Goal: Task Accomplishment & Management: Use online tool/utility

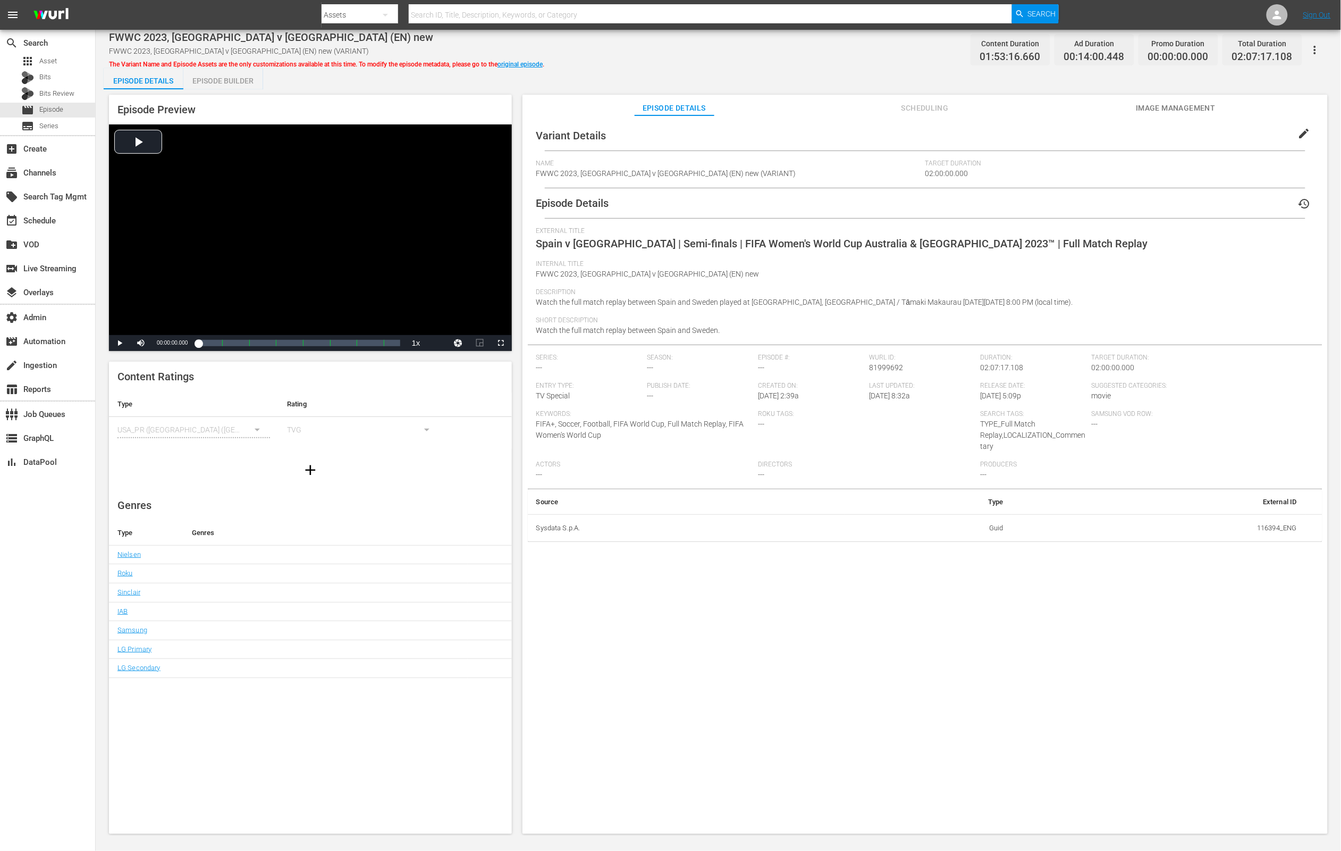
click at [1198, 105] on span "Image Management" at bounding box center [1176, 108] width 80 height 13
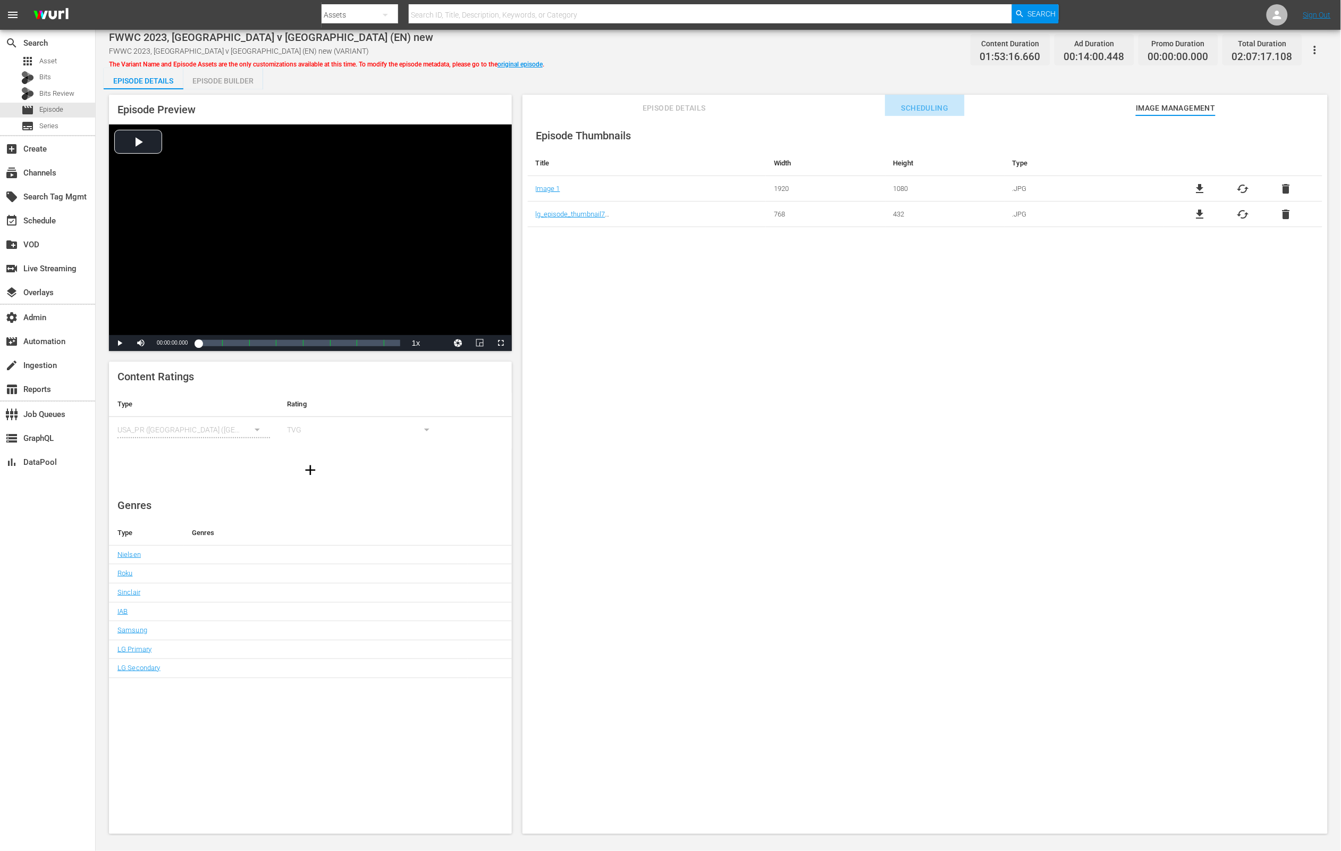
click at [943, 104] on span "Scheduling" at bounding box center [925, 108] width 80 height 13
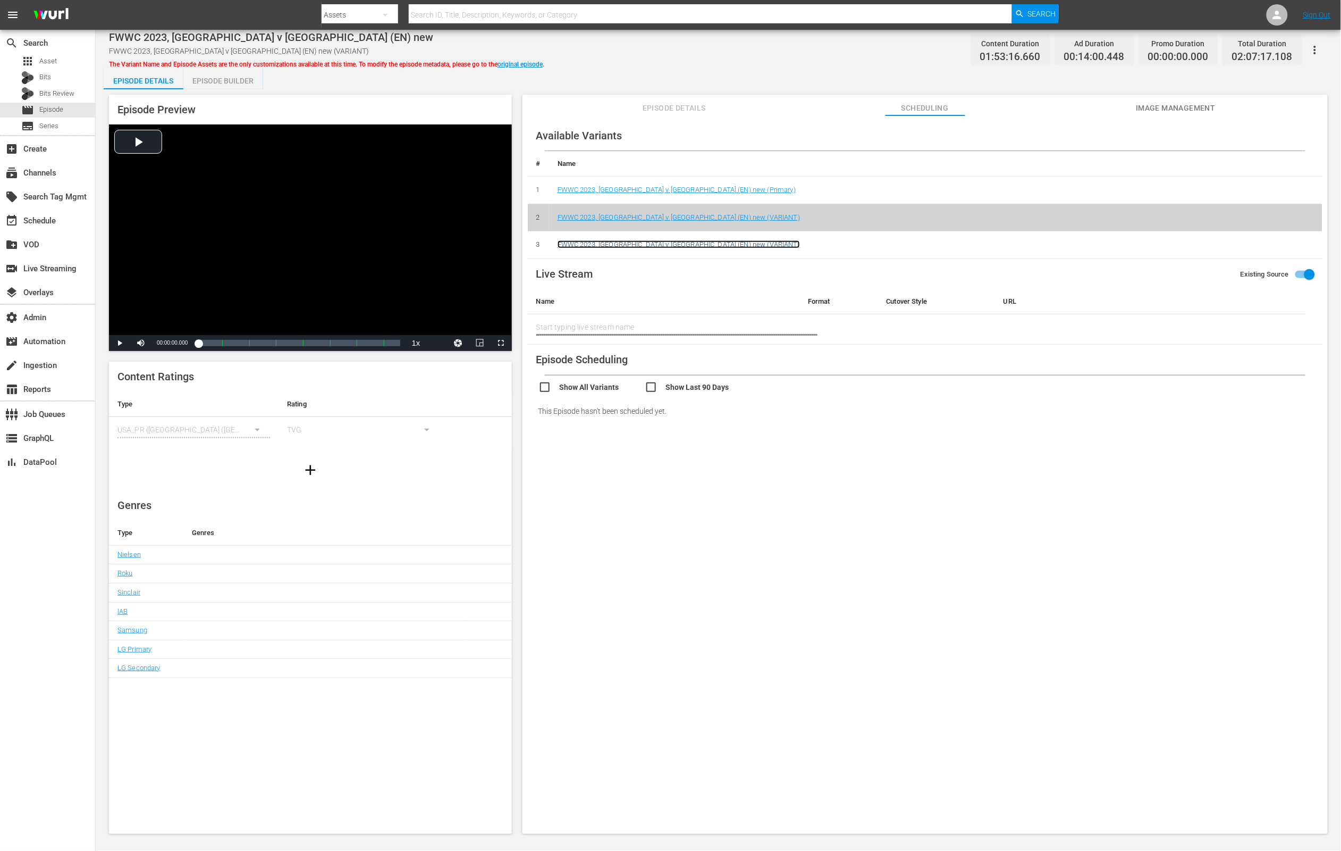
click at [635, 247] on link "FWWC 2023, [GEOGRAPHIC_DATA] v [GEOGRAPHIC_DATA] (EN) new (VARIANT)" at bounding box center [679, 244] width 242 height 8
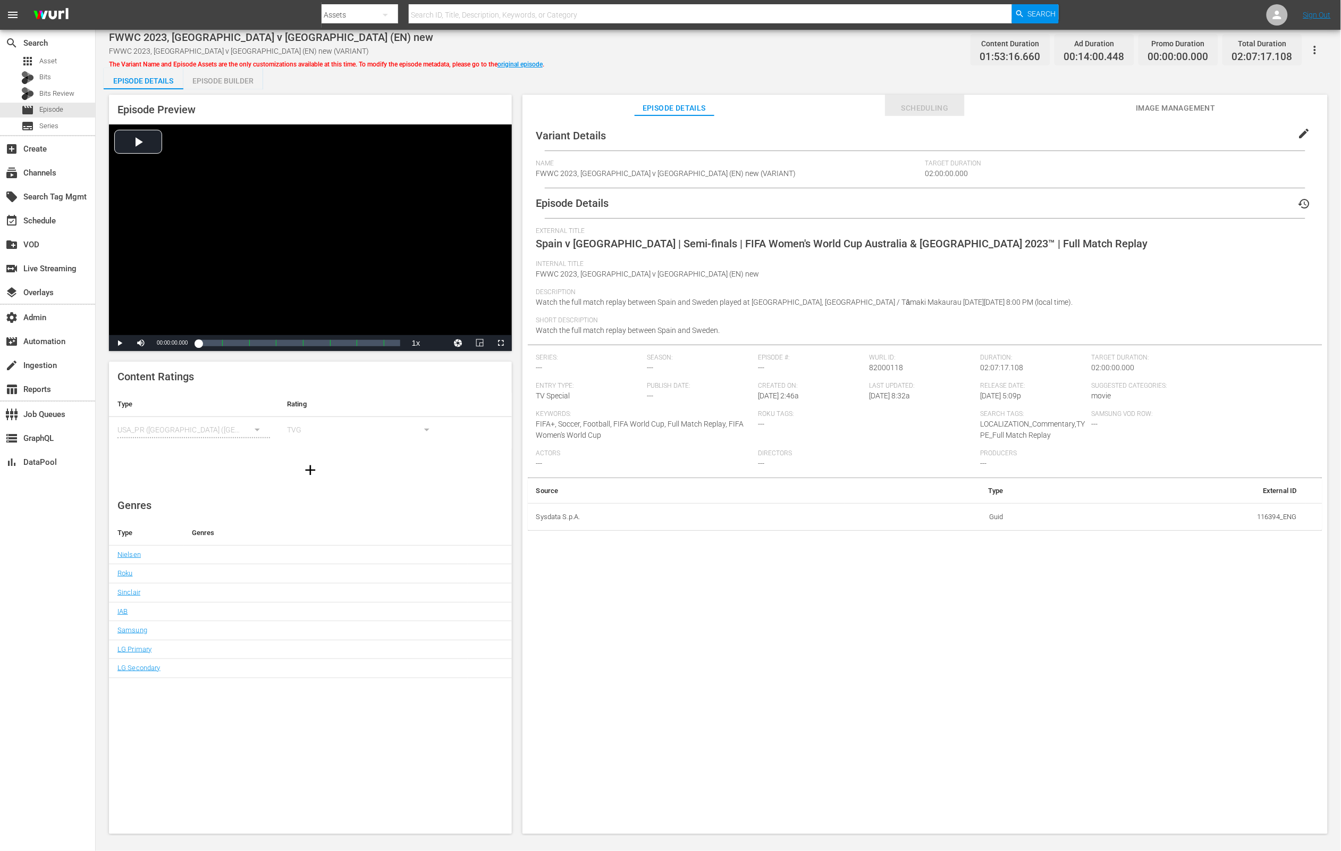
click at [956, 108] on span "Scheduling" at bounding box center [925, 108] width 80 height 13
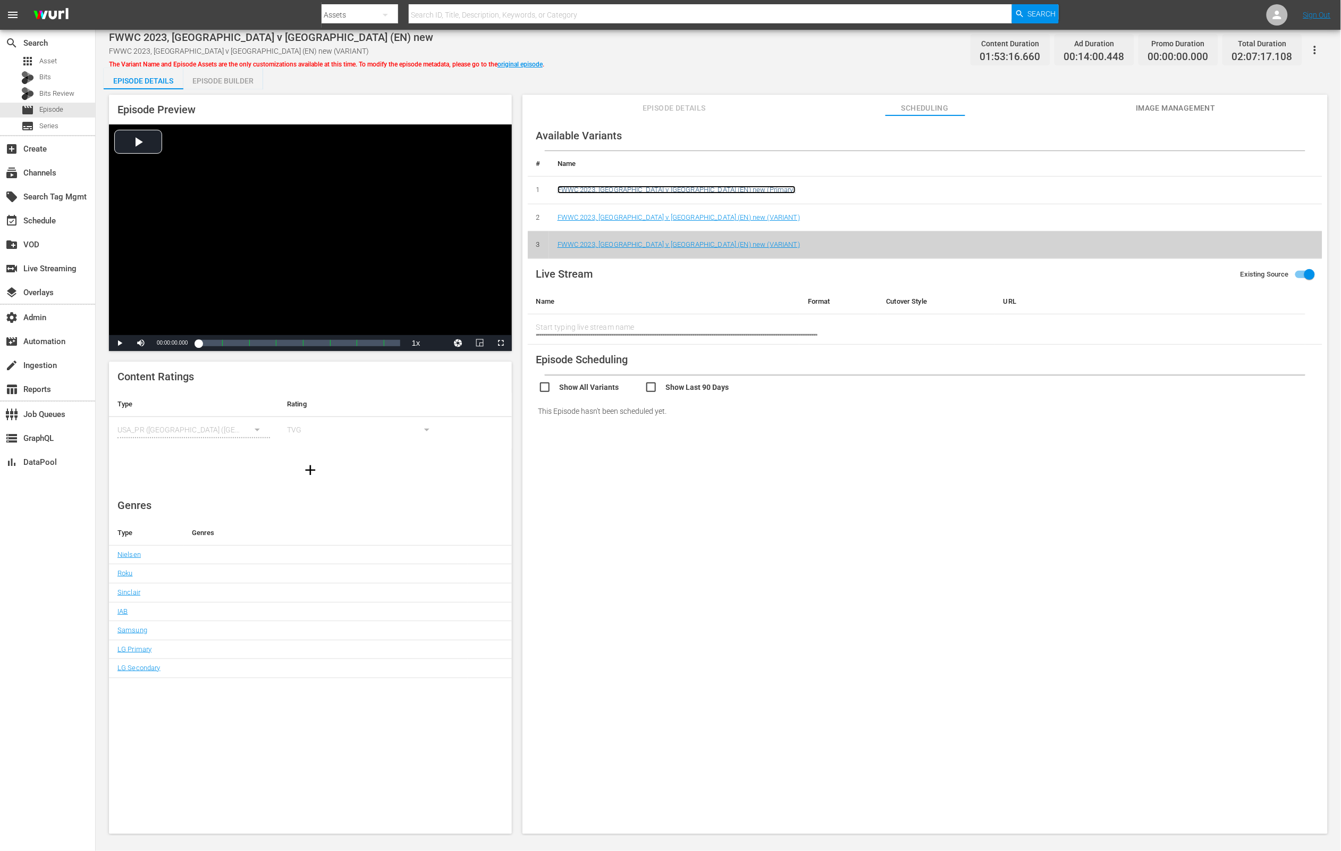
click at [640, 186] on link "FWWC 2023, [GEOGRAPHIC_DATA] v [GEOGRAPHIC_DATA] (EN) new (Primary)" at bounding box center [677, 190] width 238 height 8
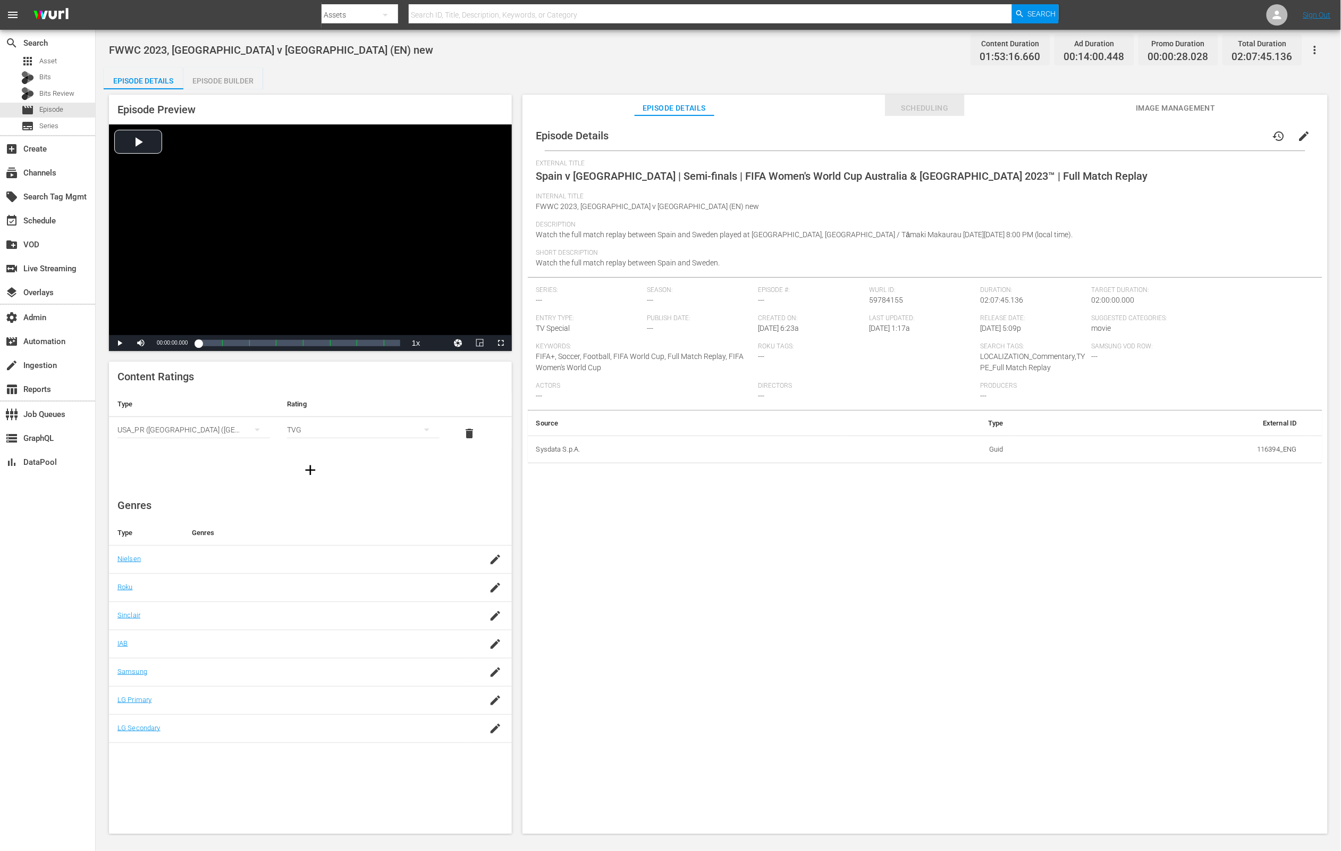
click at [927, 108] on span "Scheduling" at bounding box center [925, 108] width 80 height 13
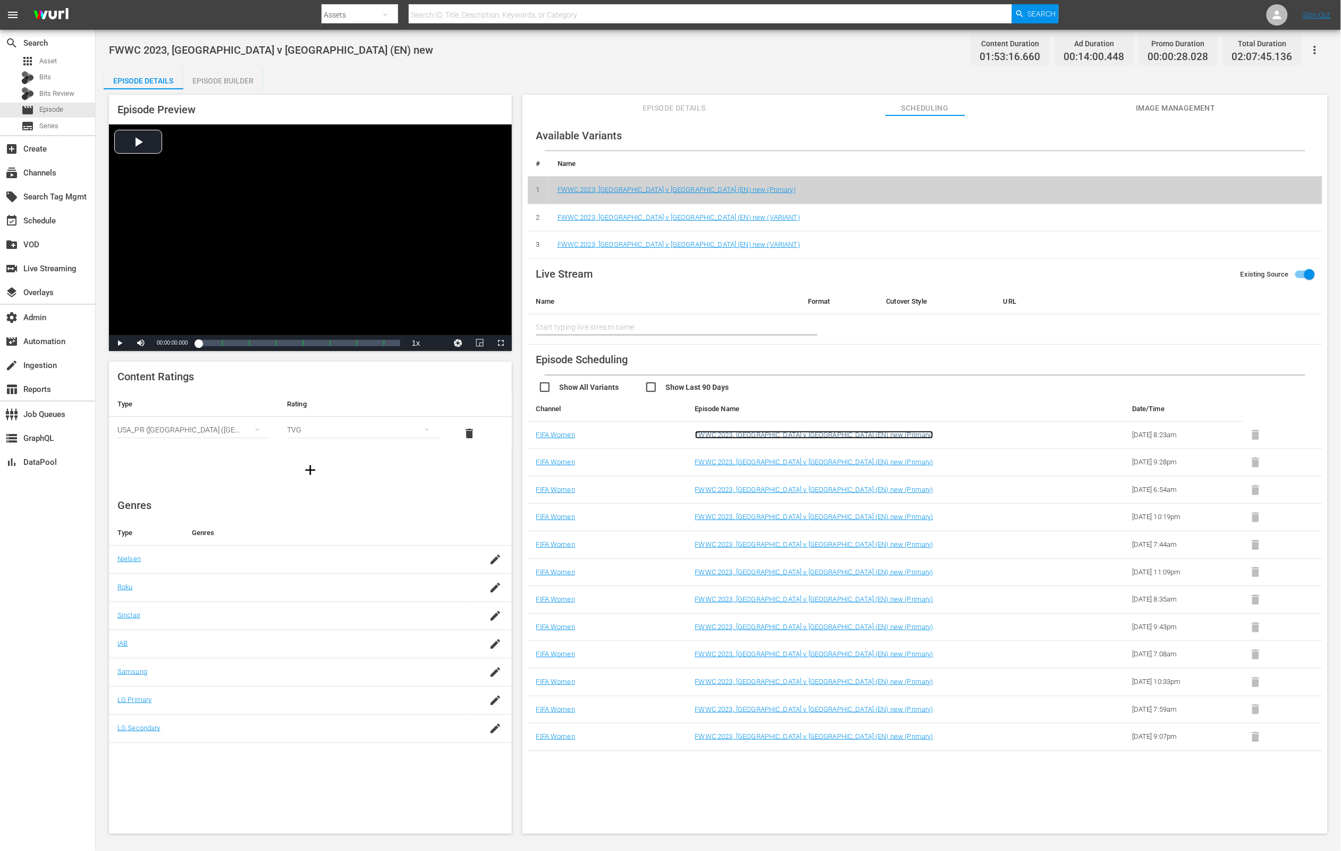
click at [757, 437] on link "FWWC 2023, [GEOGRAPHIC_DATA] v [GEOGRAPHIC_DATA] (EN) new (Primary)" at bounding box center [814, 435] width 238 height 8
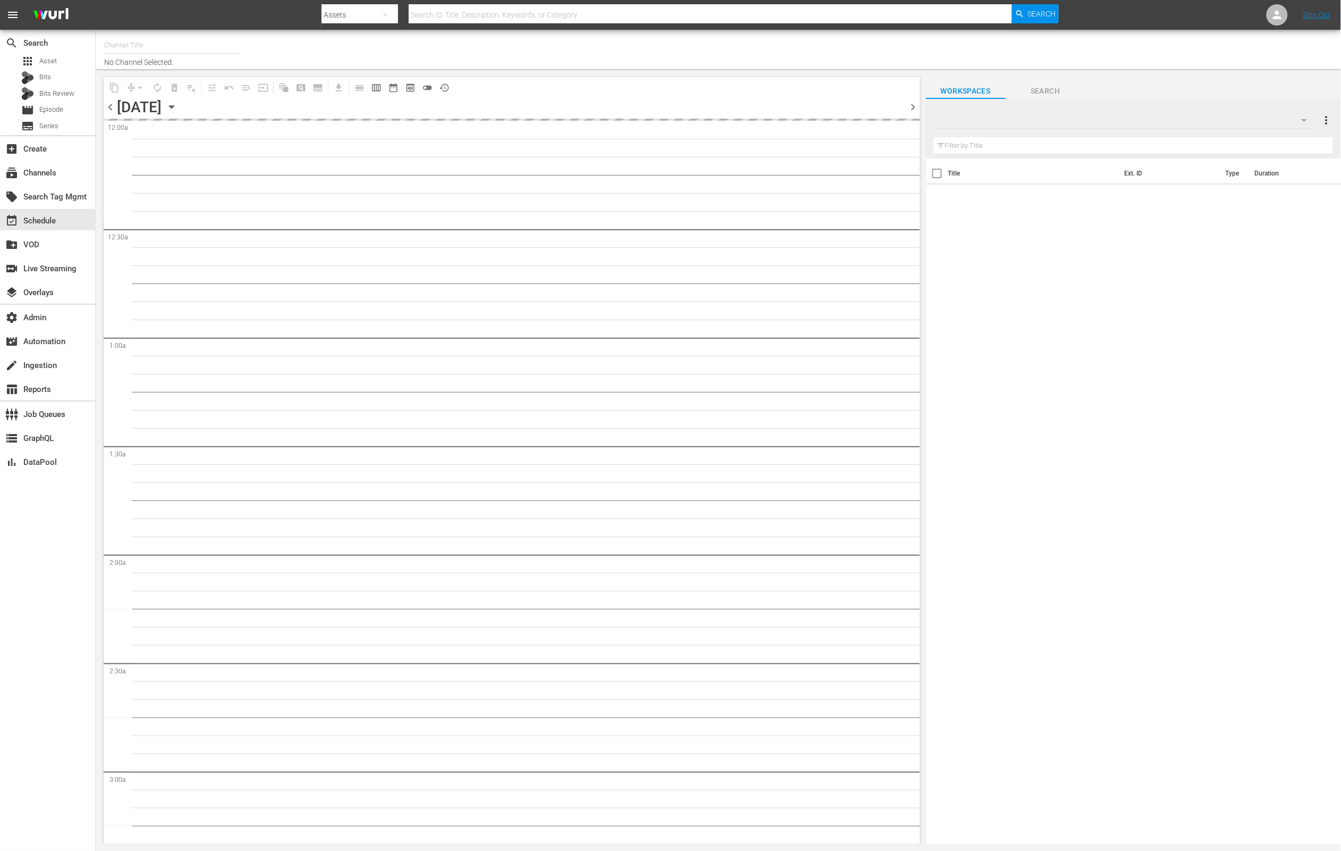
type input "FIFAPluswomen (2096)"
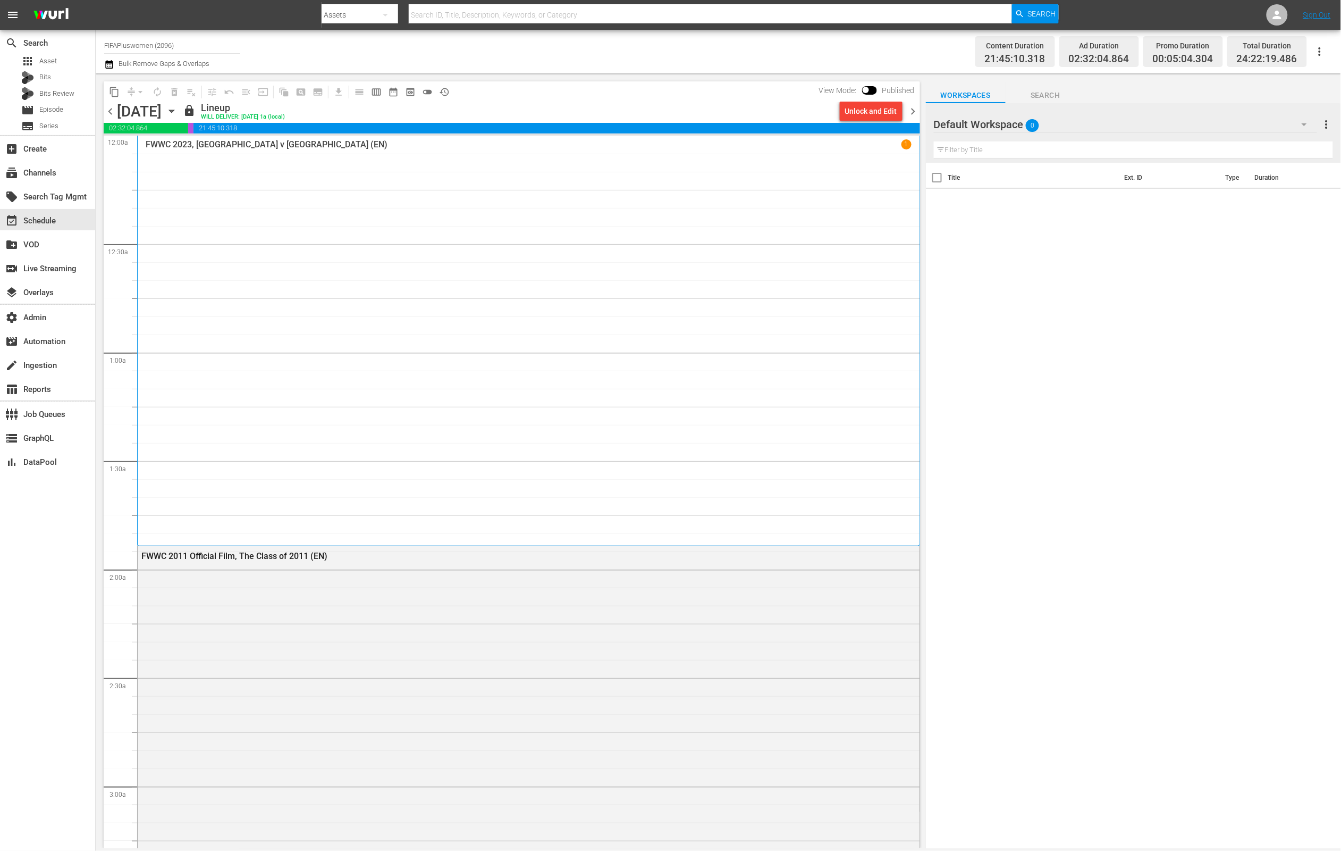
click at [364, 232] on div "FWWC 2023, [GEOGRAPHIC_DATA] v [GEOGRAPHIC_DATA] (EN) 1" at bounding box center [529, 340] width 766 height 402
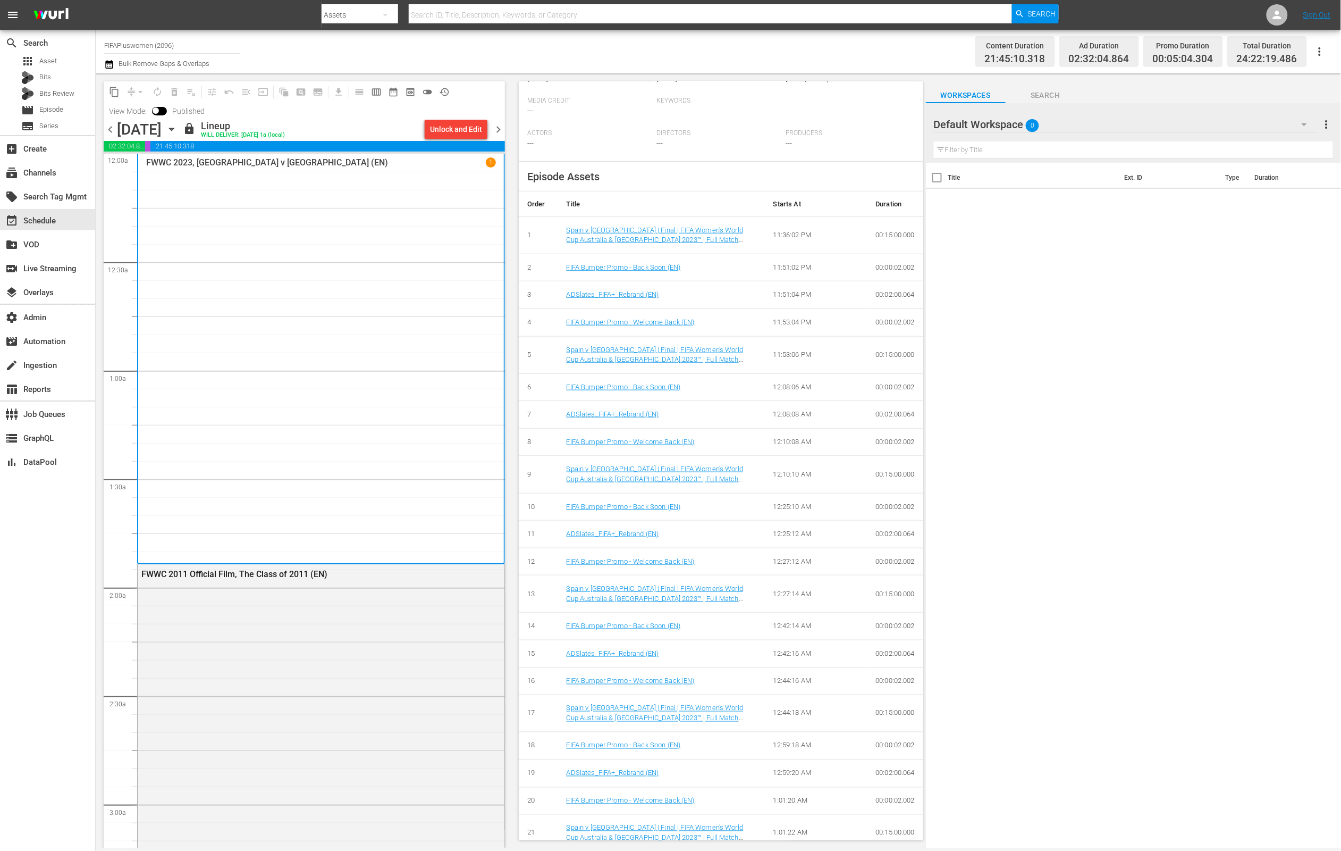
scroll to position [171, 0]
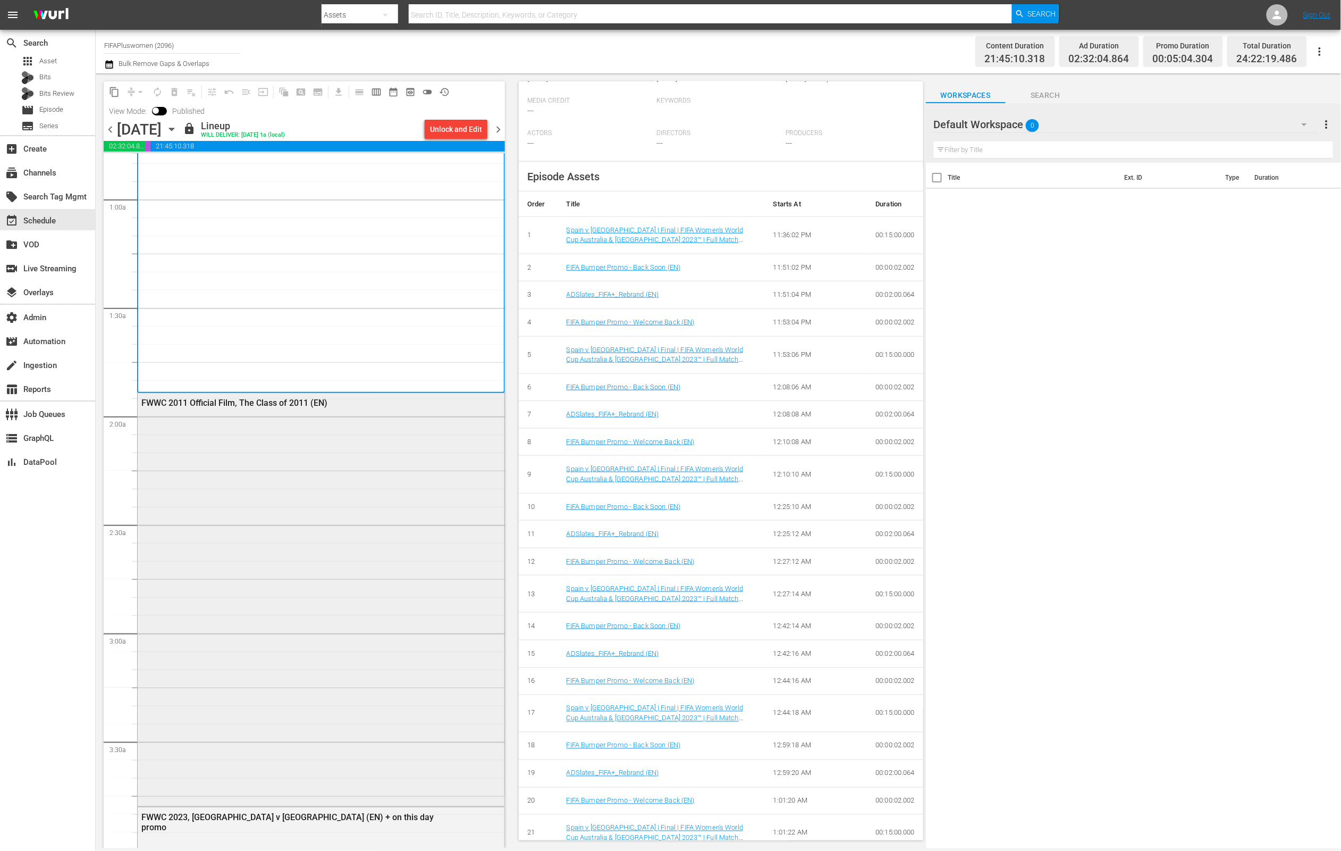
click at [331, 516] on div "FWWC 2011 Official Film, The Class of 2011 (EN)" at bounding box center [321, 598] width 367 height 411
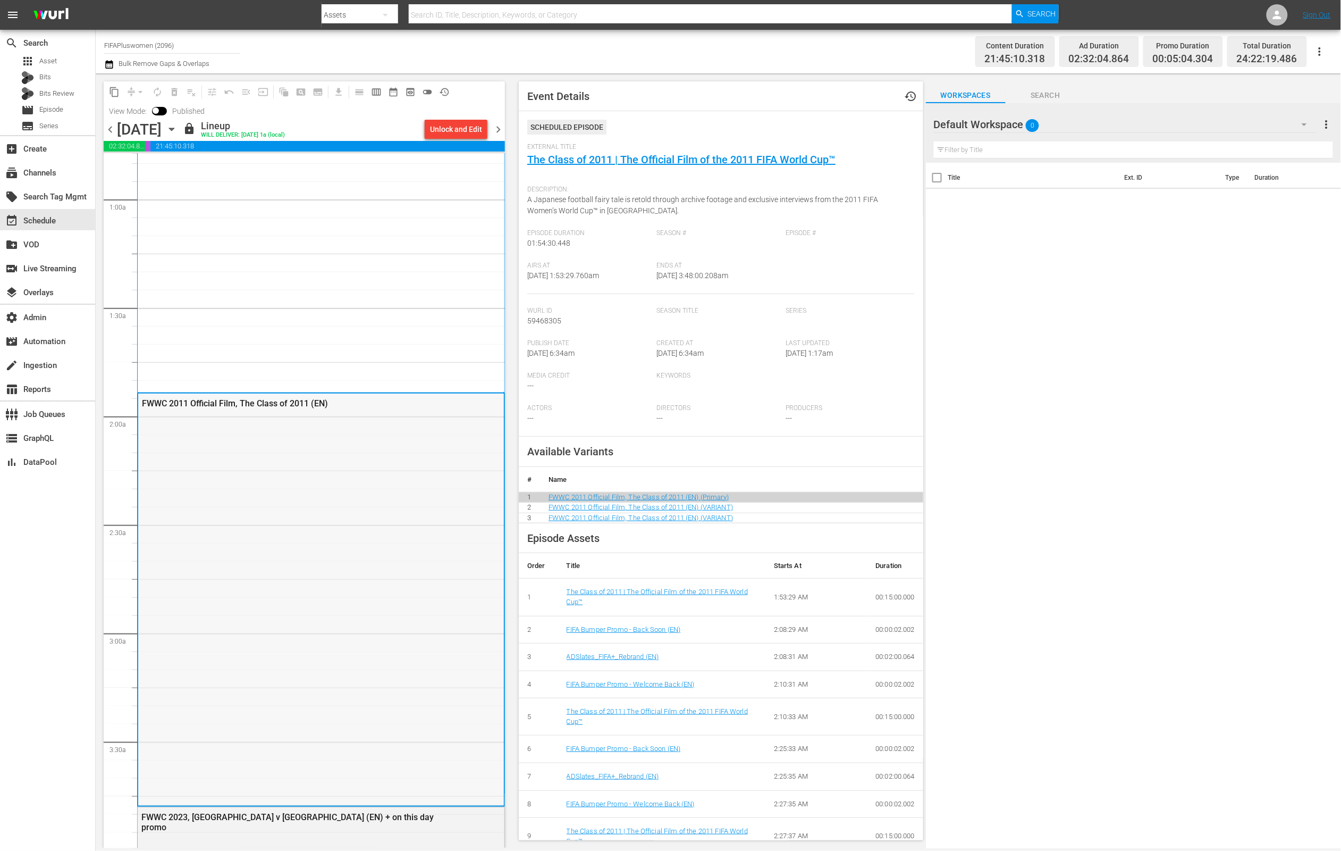
click at [439, 481] on div "FWWC 2011 Official Film, The Class of 2011 (EN)" at bounding box center [321, 598] width 366 height 411
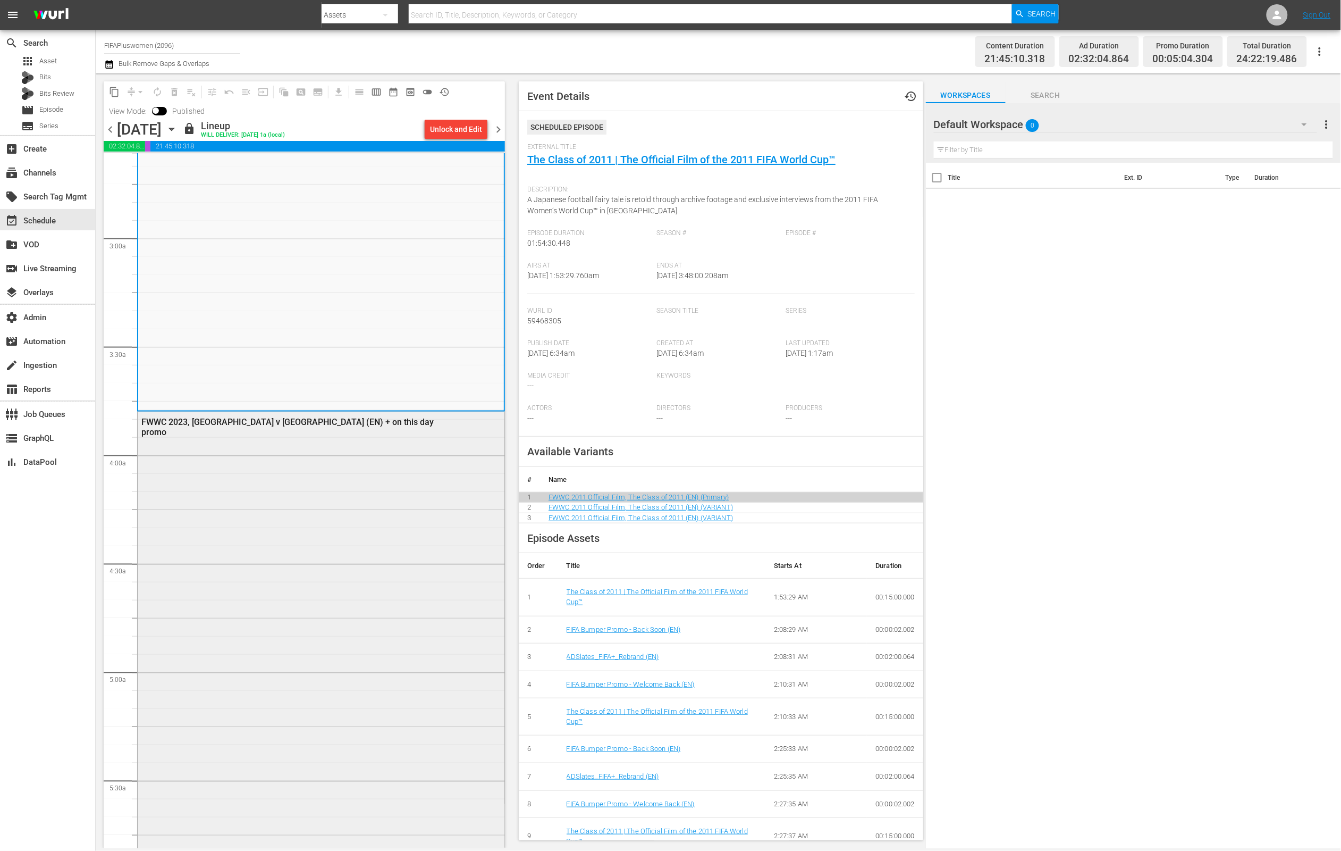
click at [378, 516] on div "FWWC 2023, [GEOGRAPHIC_DATA] v [GEOGRAPHIC_DATA] (EN) + on this day promo" at bounding box center [321, 648] width 367 height 472
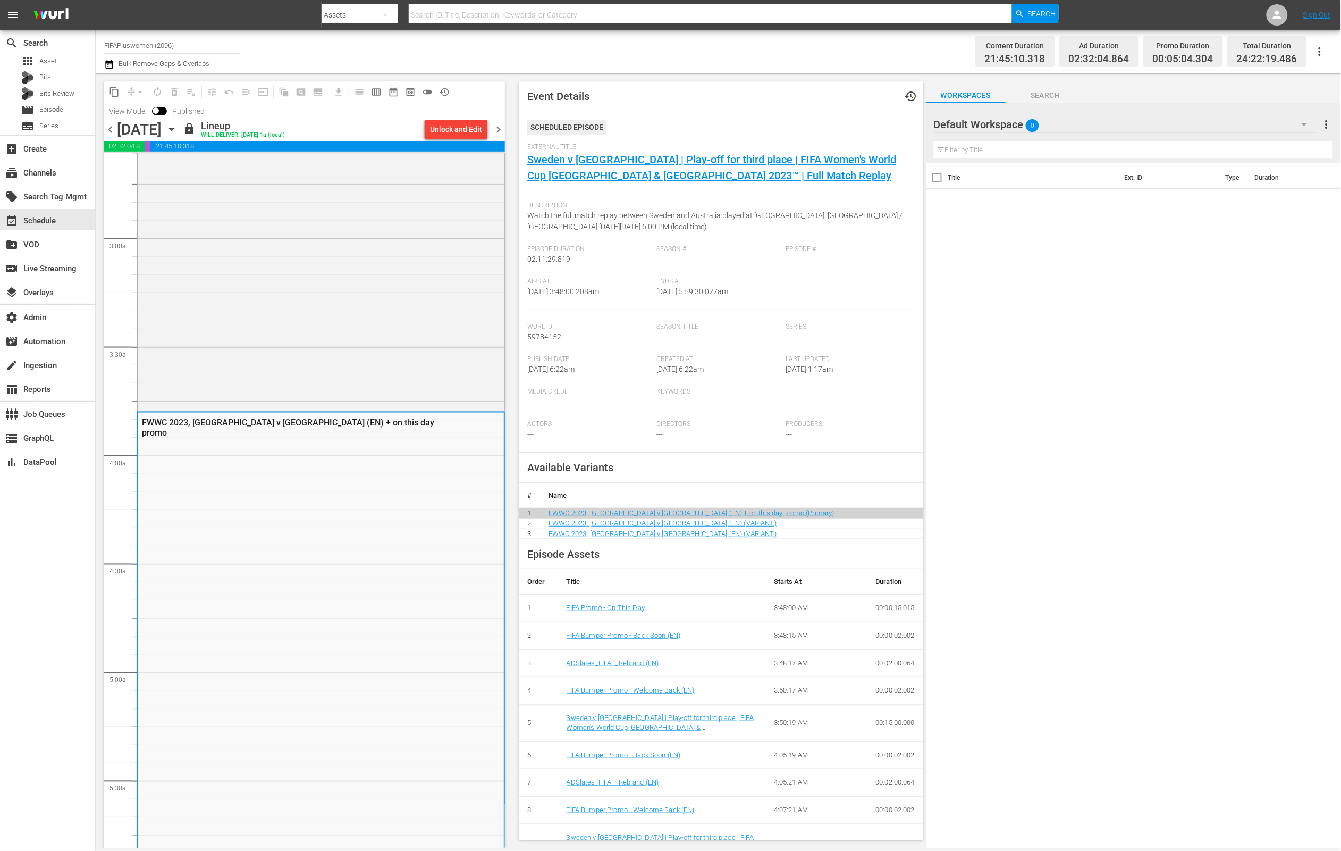
scroll to position [885, 0]
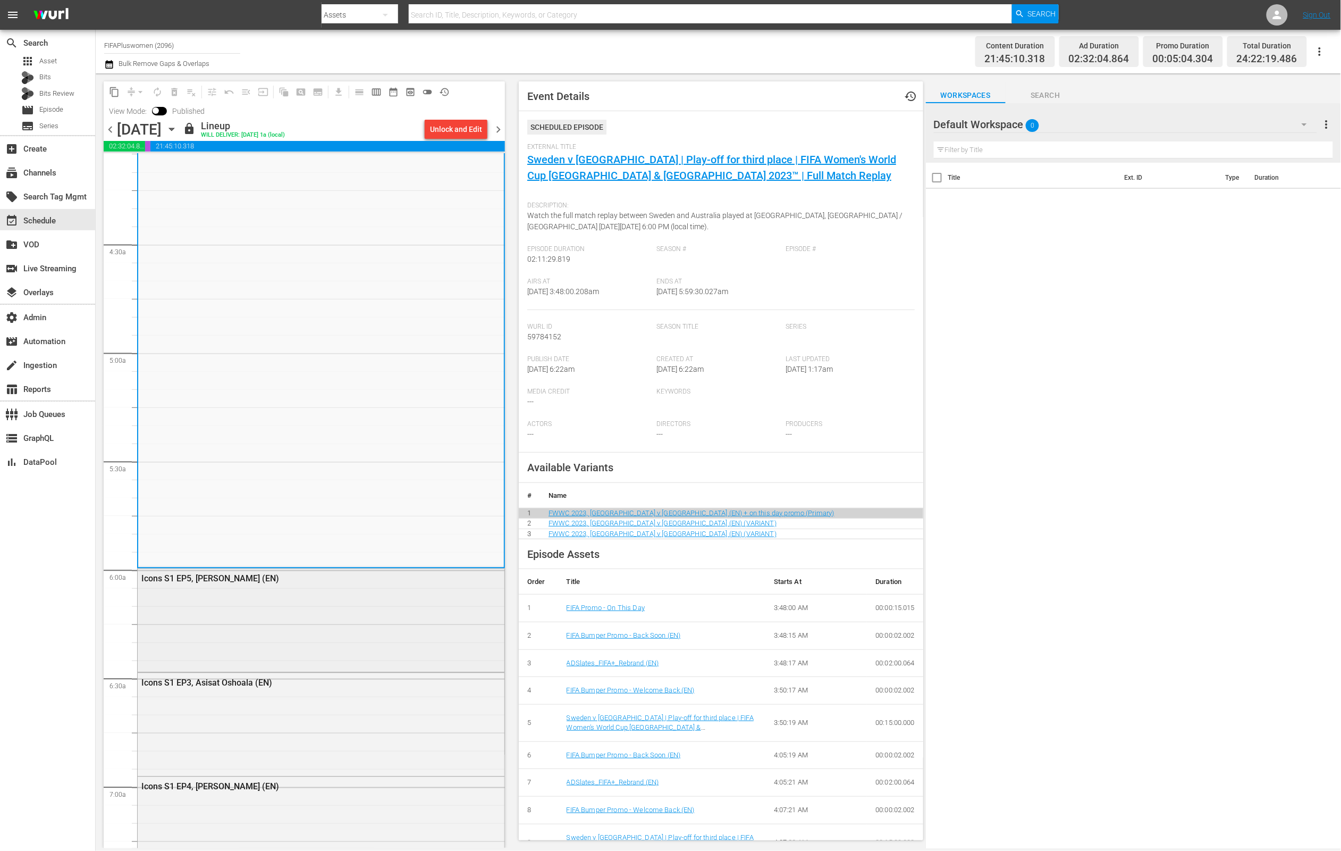
click at [302, 622] on div "Icons S1 EP5, [PERSON_NAME] (EN)" at bounding box center [321, 620] width 367 height 102
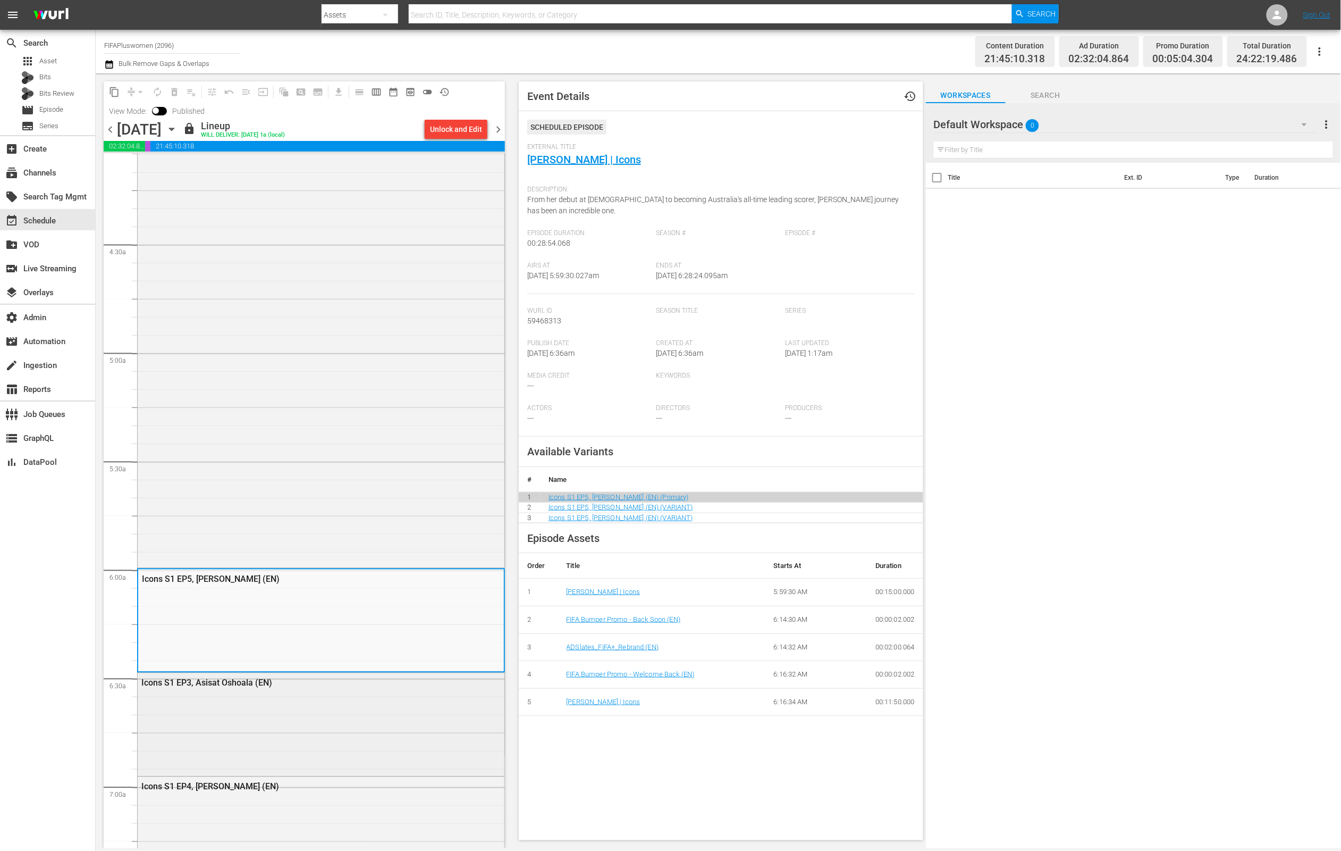
click at [263, 696] on div "Icons S1 EP3, Asisat Oshoala (EN)" at bounding box center [321, 723] width 367 height 101
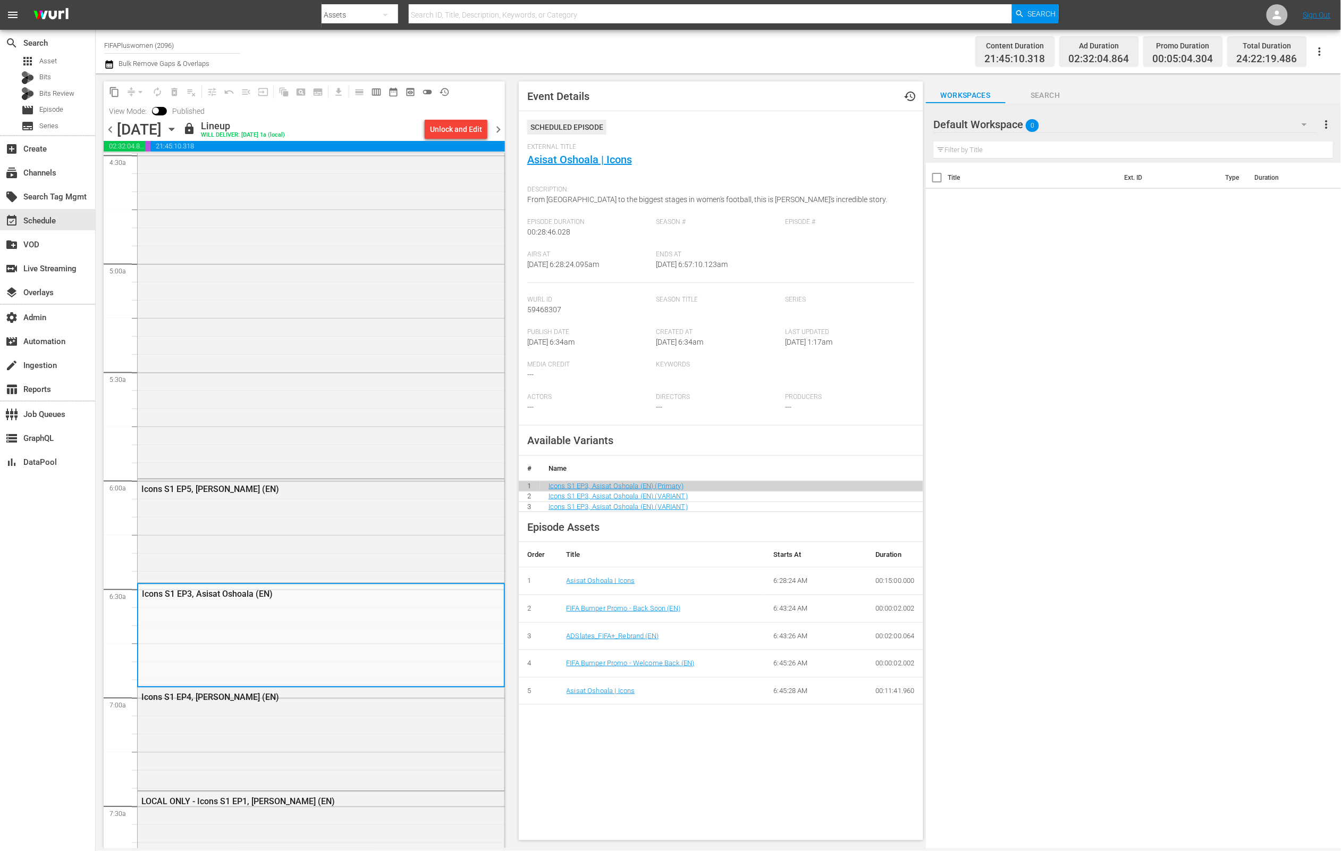
scroll to position [1125, 0]
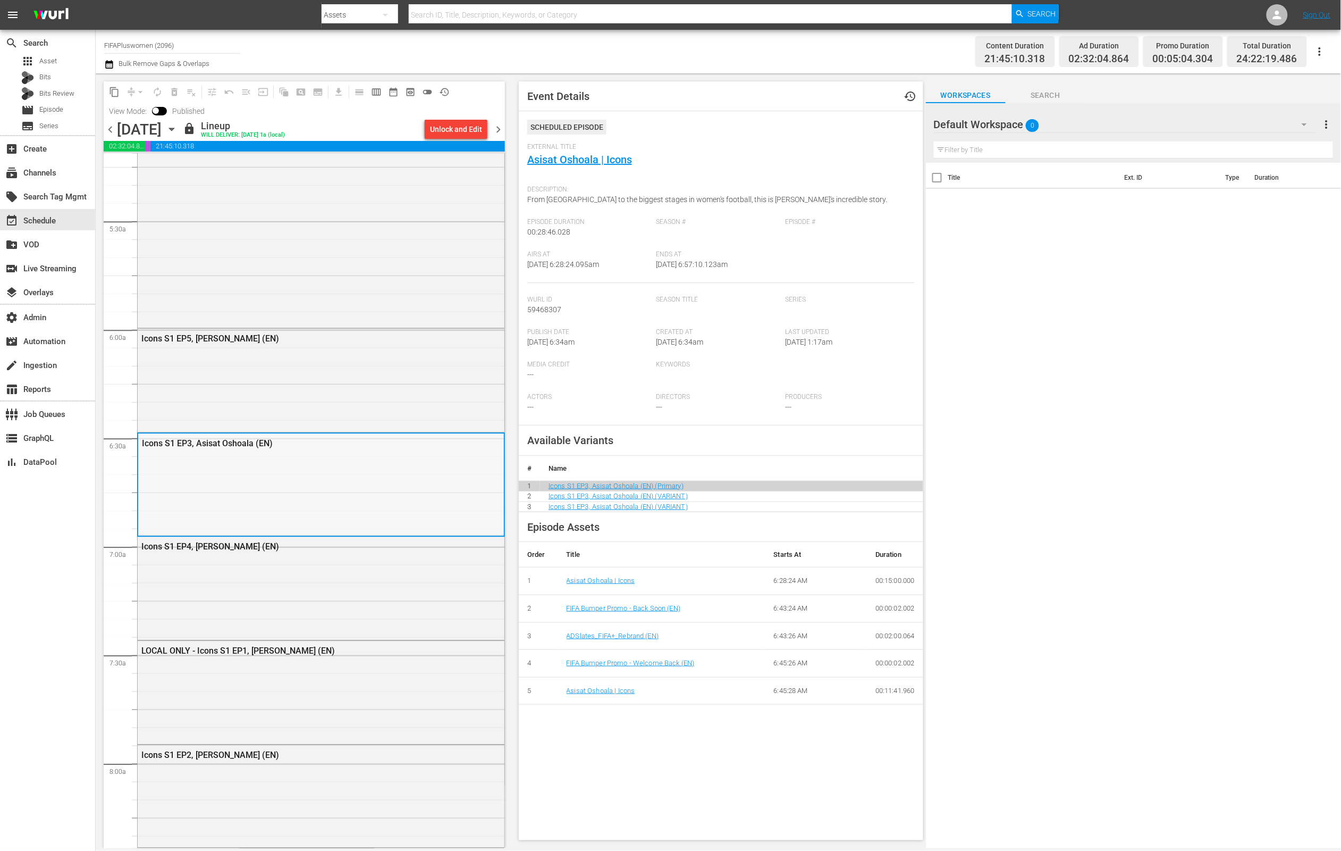
click at [354, 492] on div "Icons S1 EP3, Asisat Oshoala (EN)" at bounding box center [321, 483] width 366 height 101
click at [333, 582] on div "Icons S1 EP4, [PERSON_NAME] (EN)" at bounding box center [321, 586] width 367 height 101
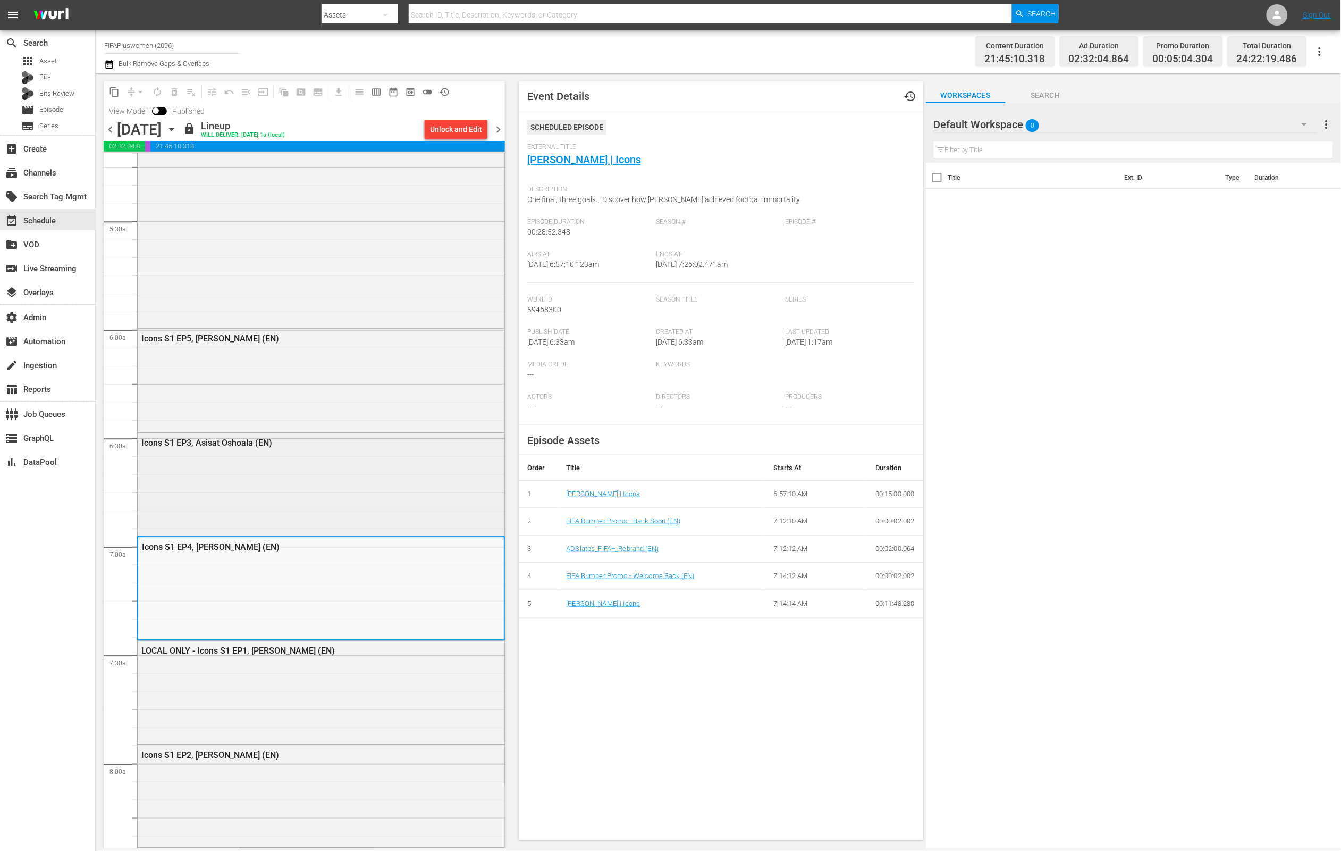
click at [361, 506] on div "Icons S1 EP3, Asisat Oshoala (EN)" at bounding box center [321, 483] width 367 height 101
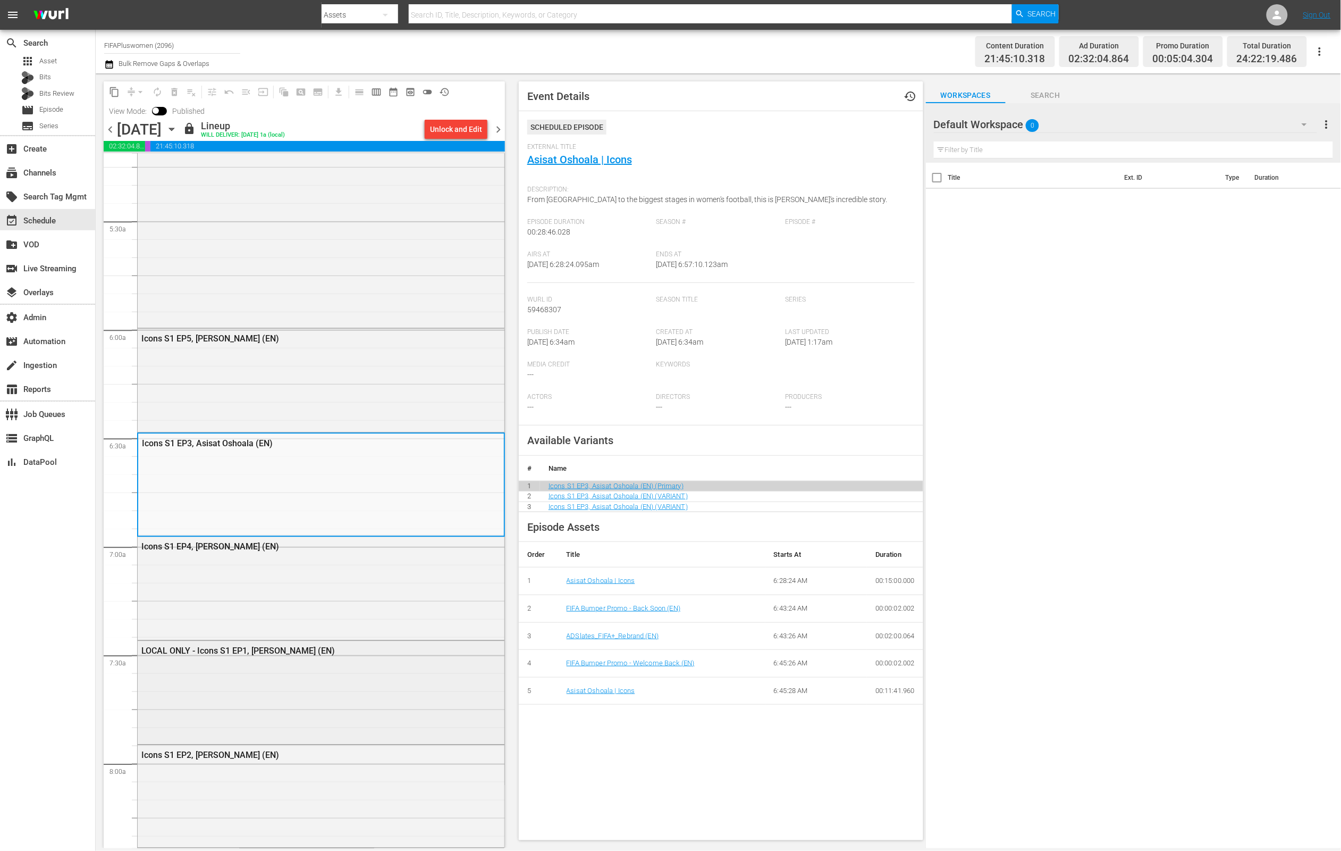
click at [348, 674] on div "LOCAL ONLY - Icons S1 EP1, [PERSON_NAME] (EN)" at bounding box center [321, 691] width 367 height 100
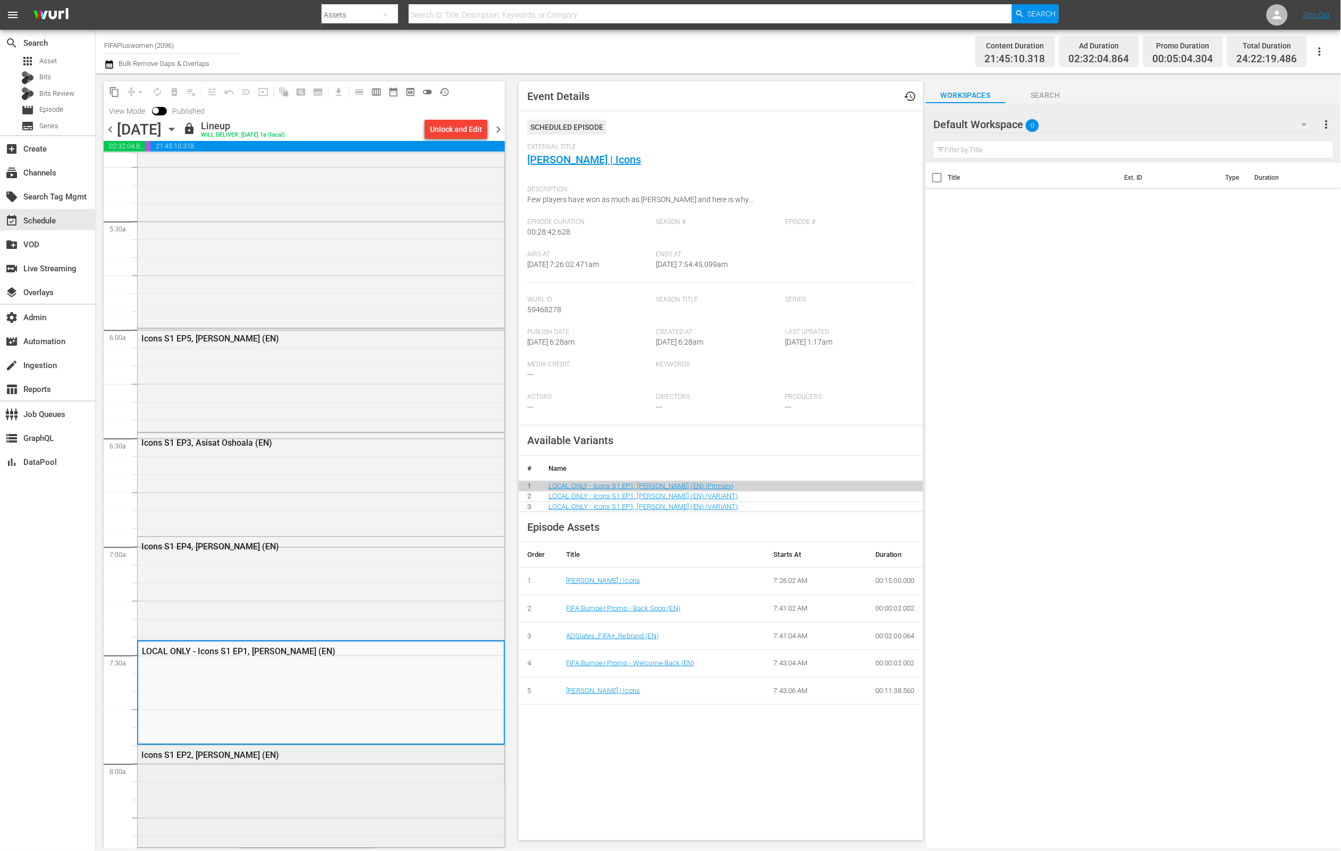
scroll to position [1520, 0]
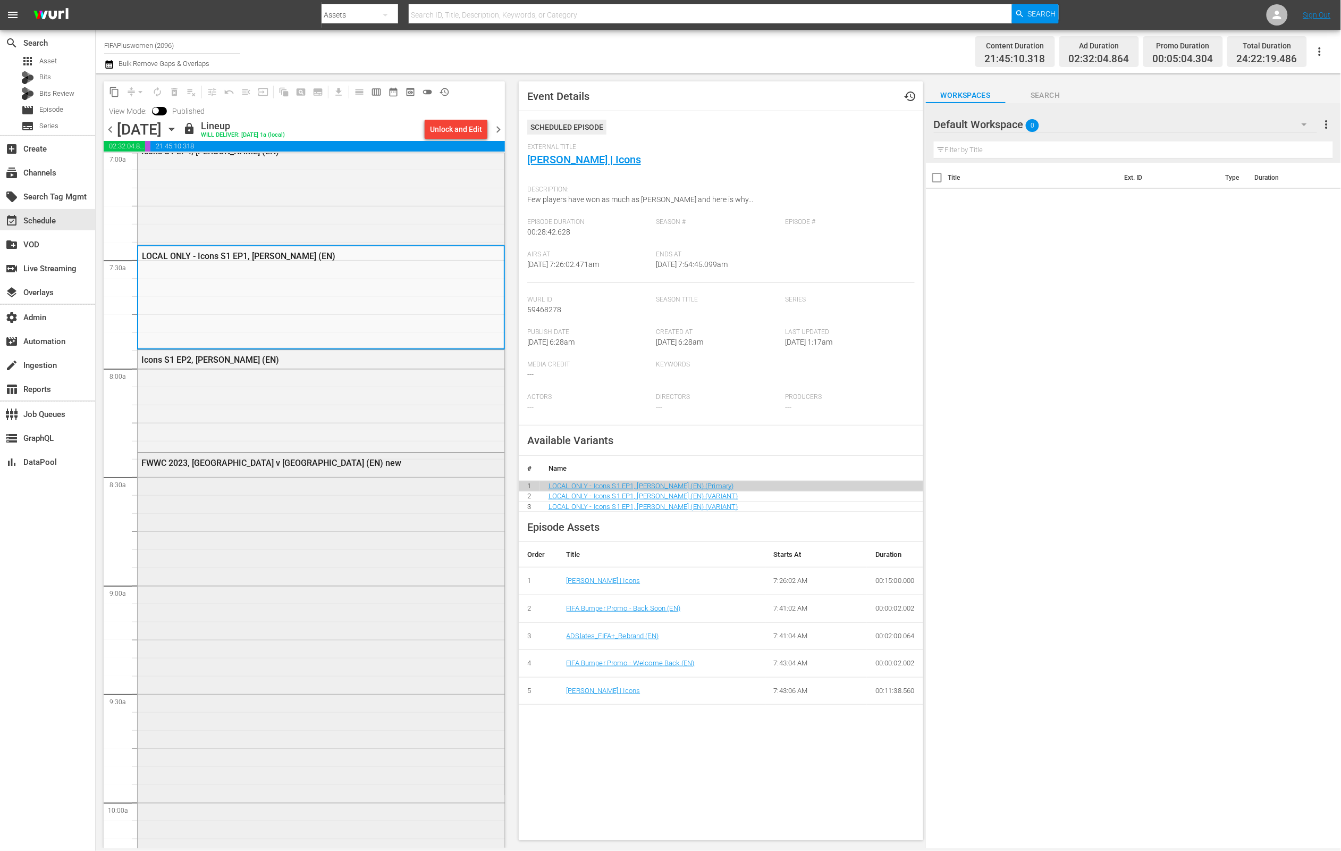
click at [388, 596] on div "FWWC 2023, [GEOGRAPHIC_DATA] v [GEOGRAPHIC_DATA] (EN) new" at bounding box center [321, 682] width 367 height 459
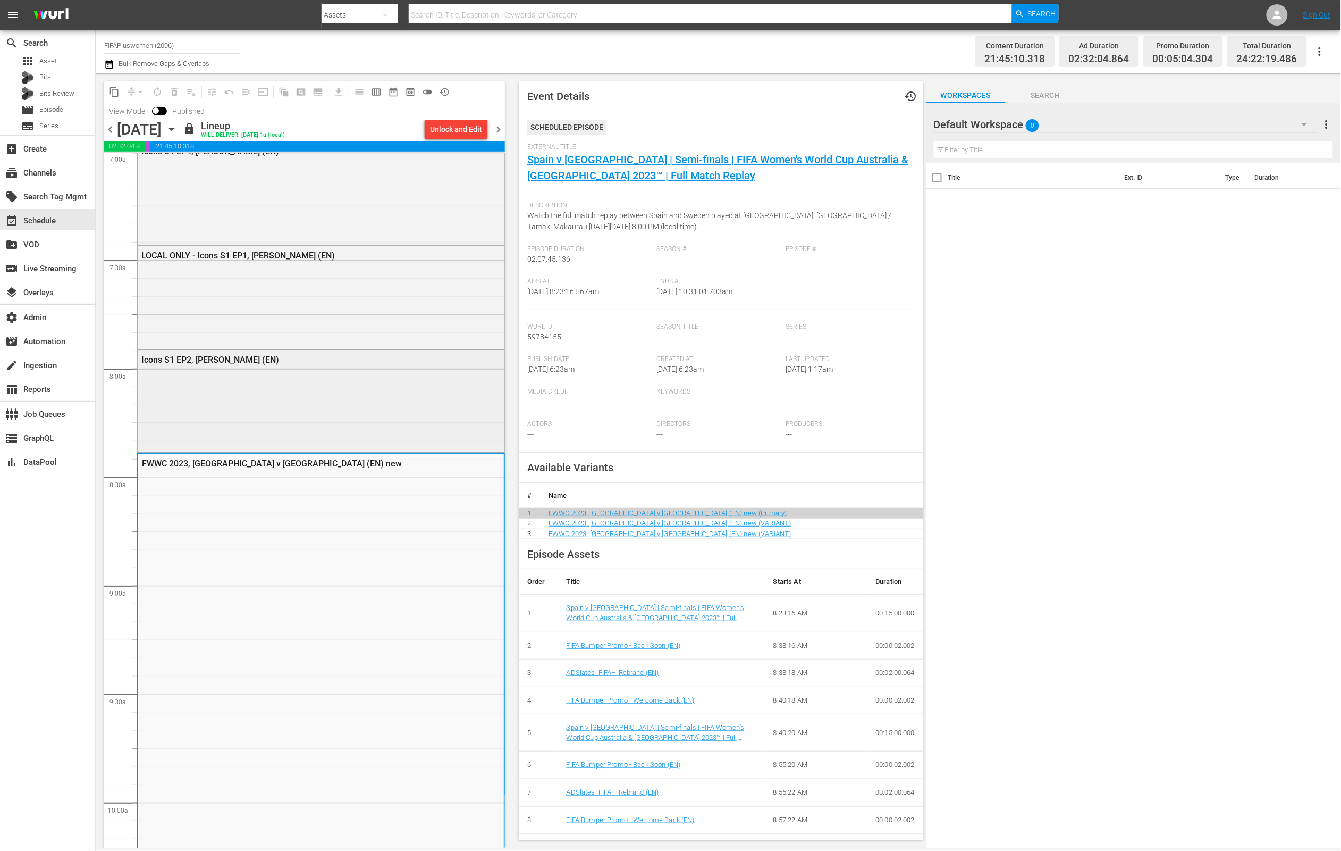
click at [394, 433] on div "Icons S1 EP2, [PERSON_NAME] (EN)" at bounding box center [321, 400] width 367 height 100
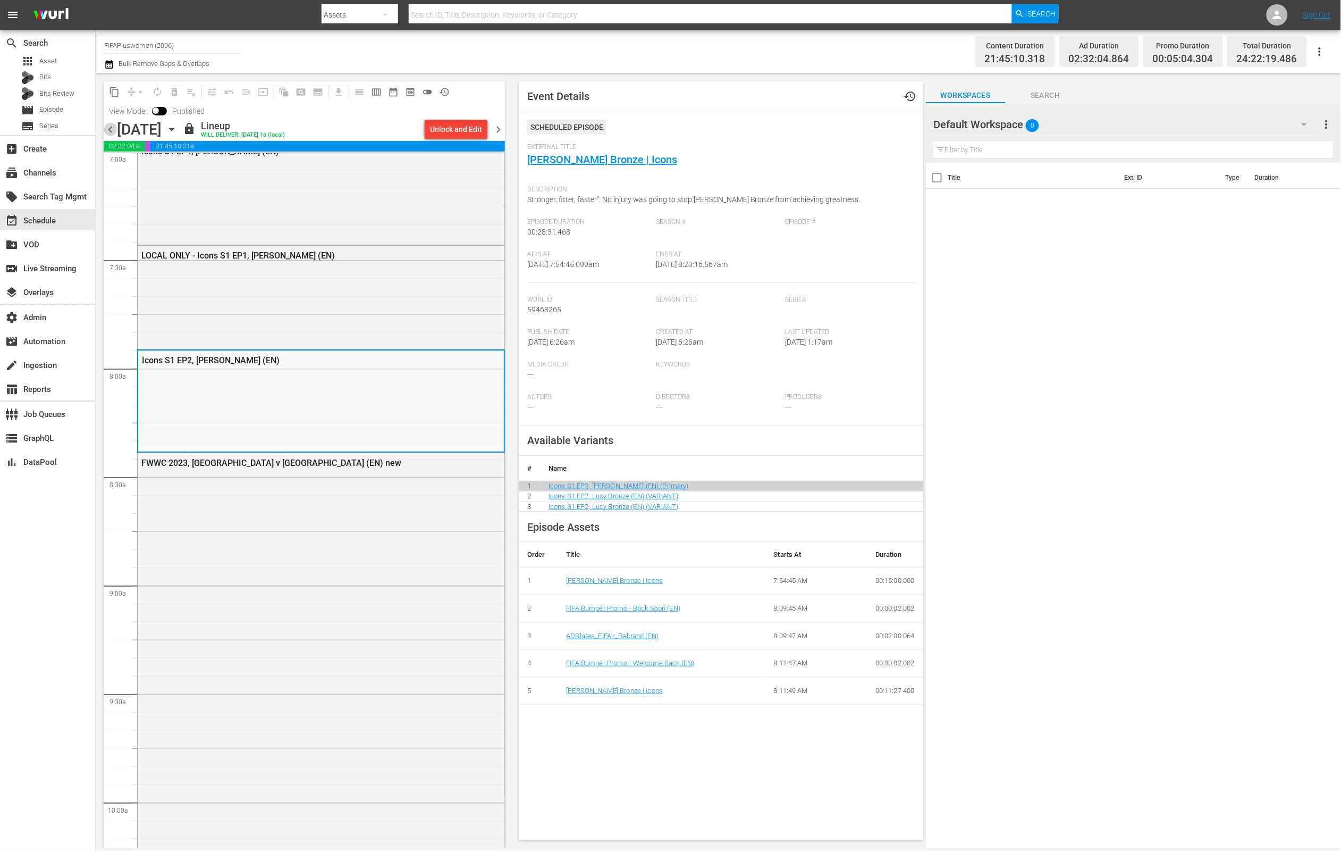
click at [107, 132] on span "chevron_left" at bounding box center [110, 129] width 13 height 13
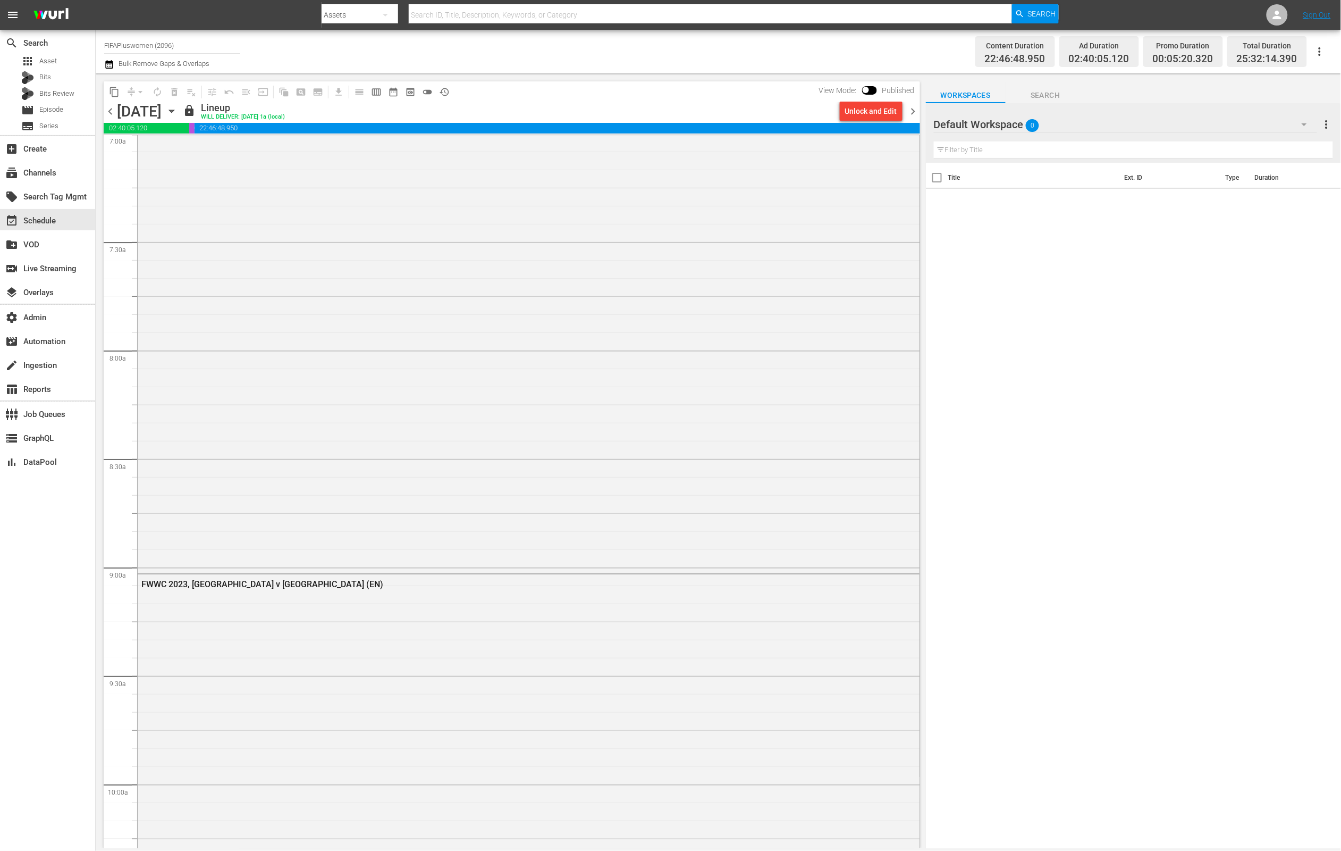
click at [111, 116] on span "chevron_left" at bounding box center [110, 111] width 13 height 13
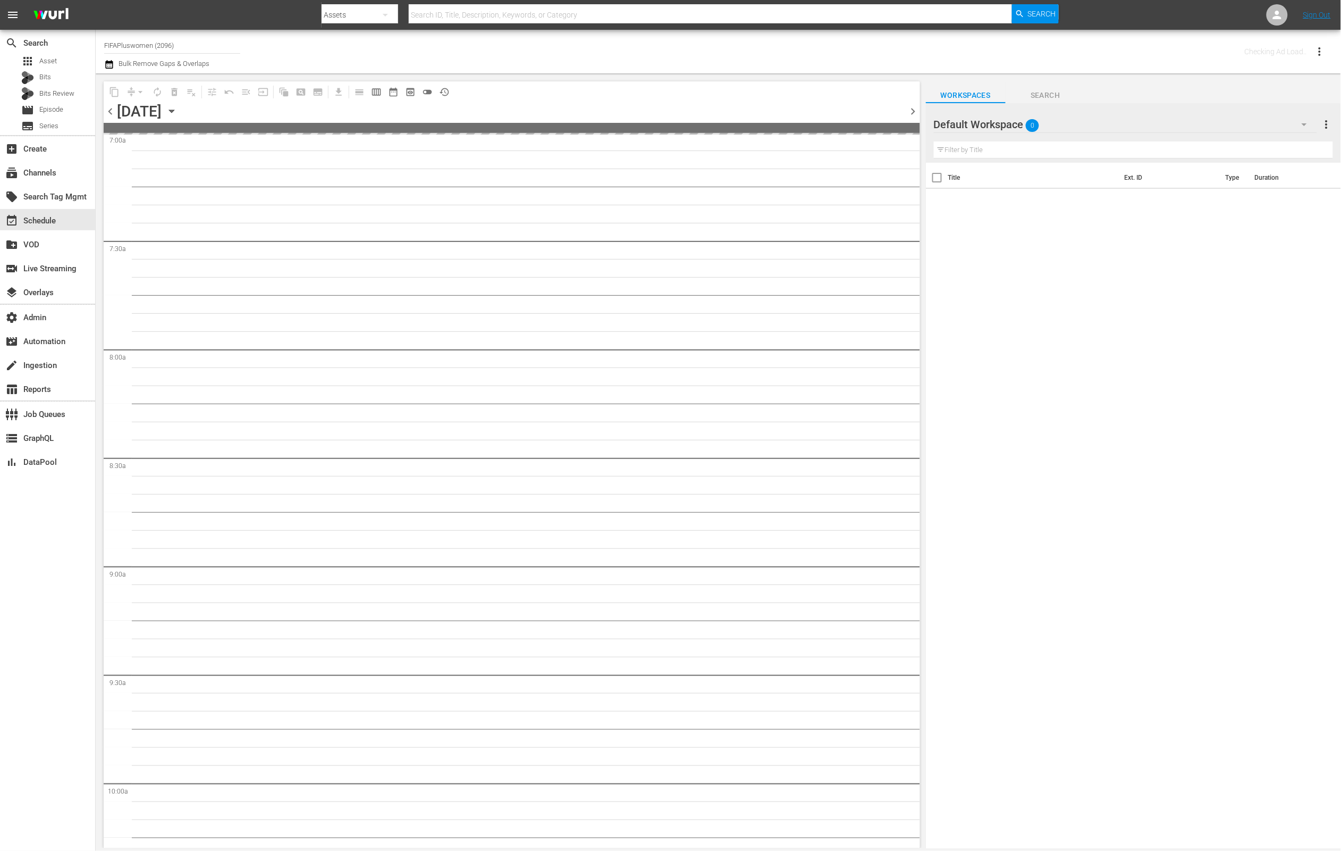
scroll to position [1593, 0]
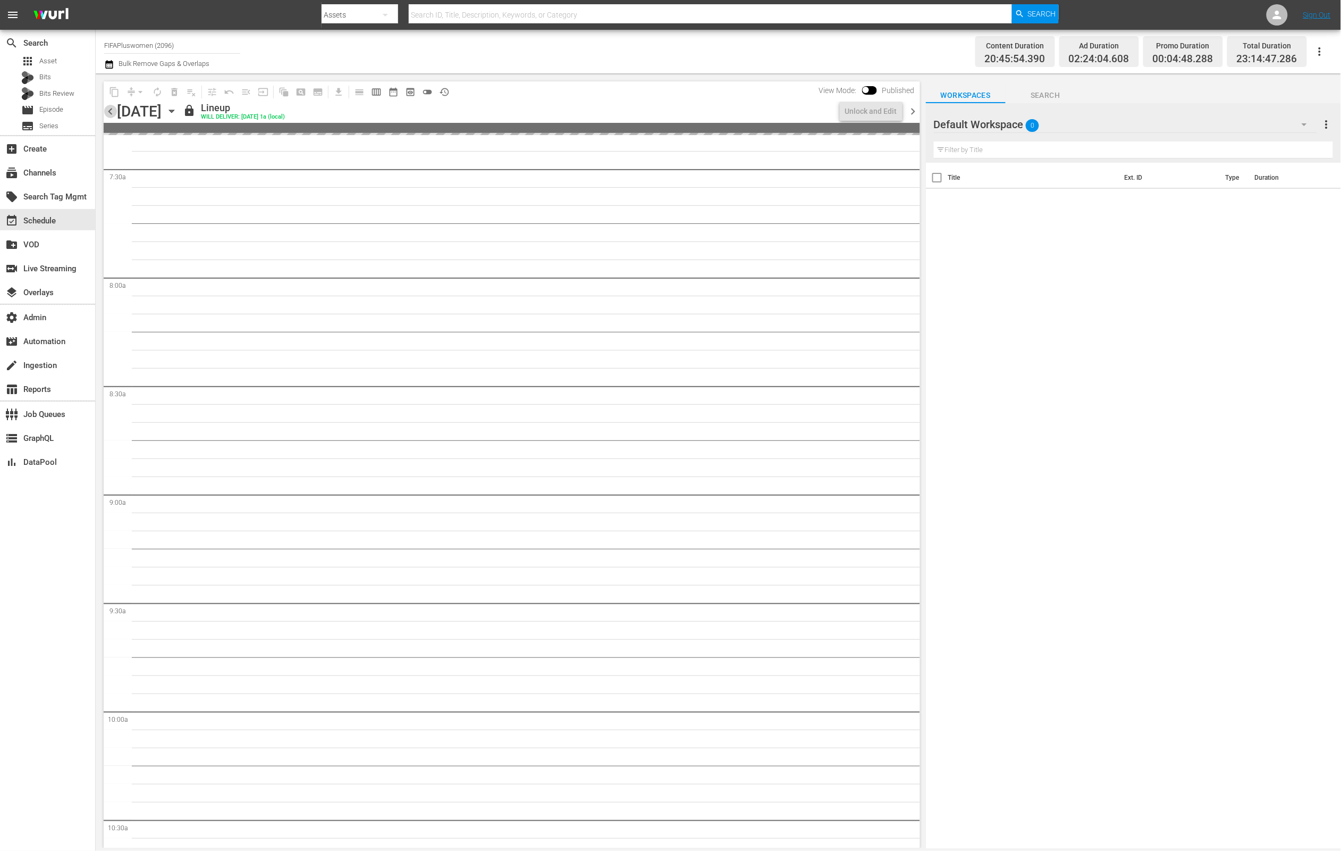
click at [111, 114] on span "chevron_left" at bounding box center [110, 111] width 13 height 13
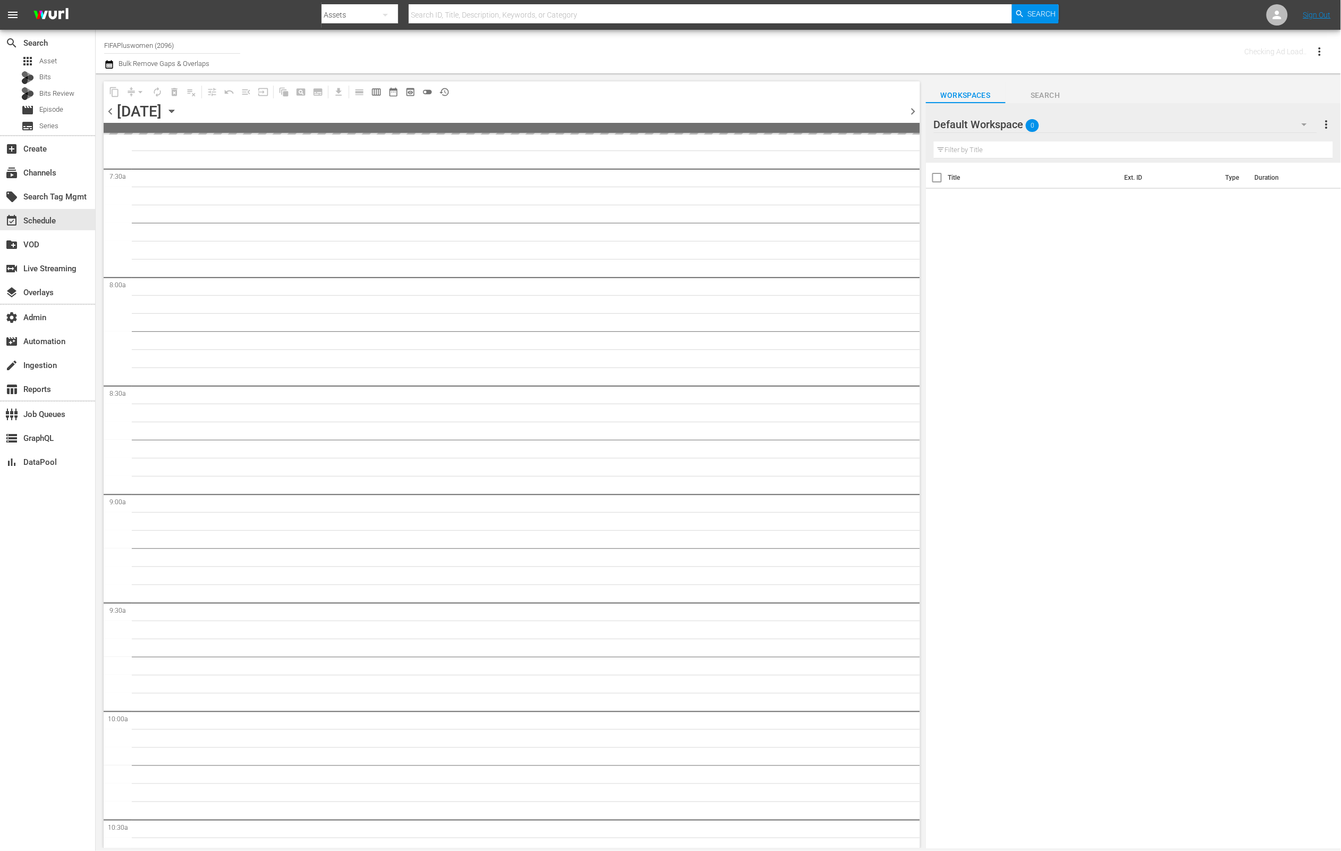
click at [111, 114] on span "chevron_left" at bounding box center [110, 111] width 13 height 13
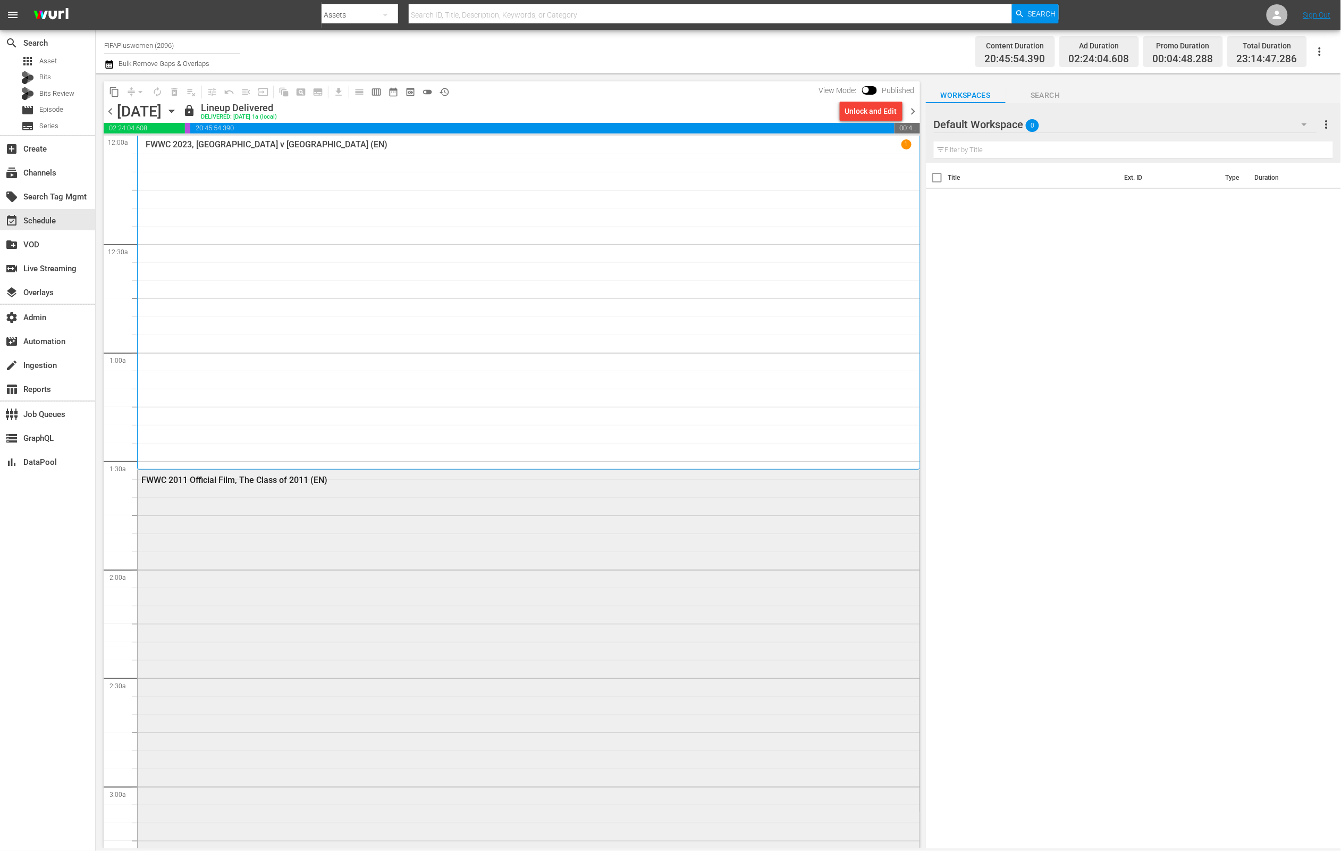
click at [343, 581] on div "FWWC 2011 Official Film, The Class of 2011 (EN)" at bounding box center [529, 675] width 782 height 411
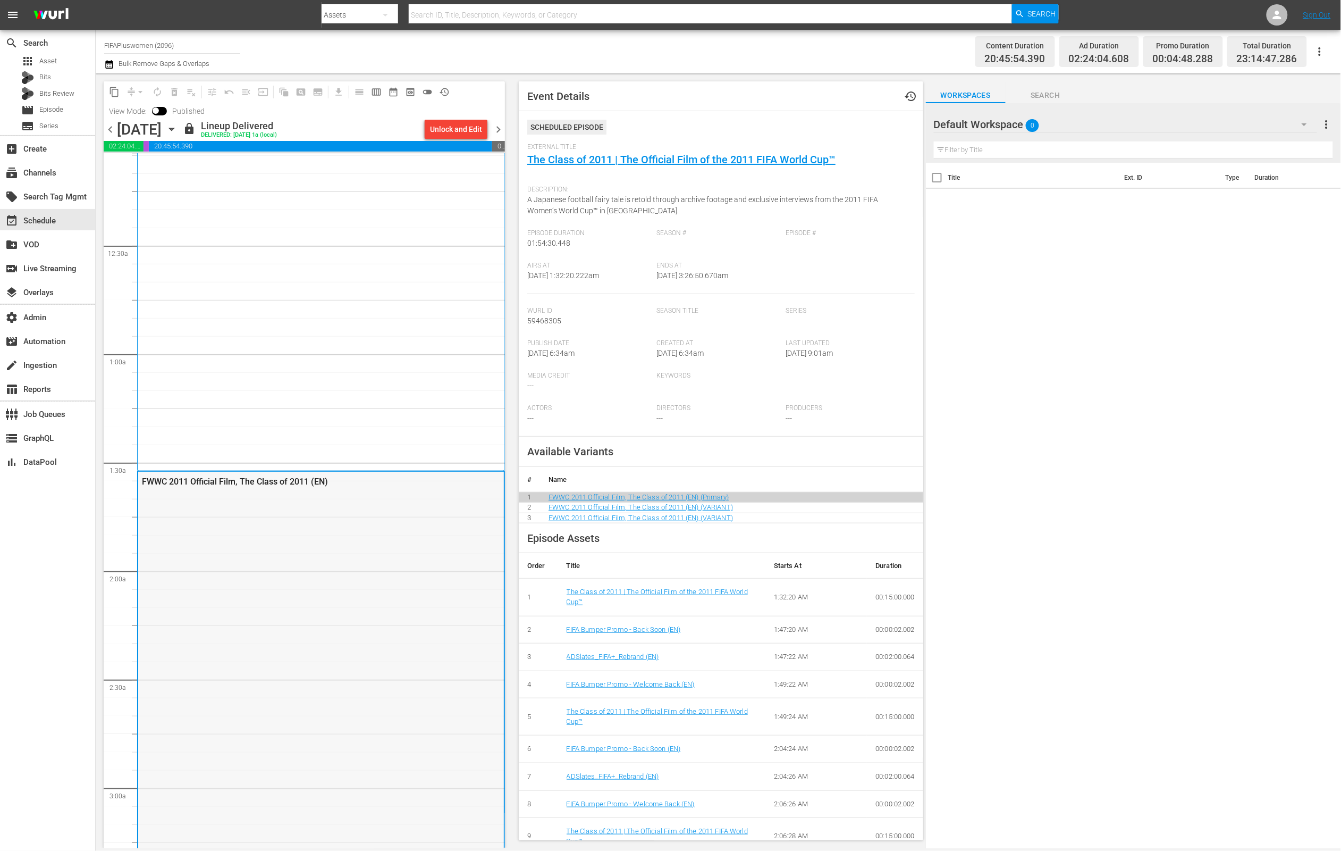
scroll to position [25, 0]
click at [324, 569] on div "FWWC 2011 Official Film, The Class of 2011 (EN)" at bounding box center [321, 668] width 366 height 411
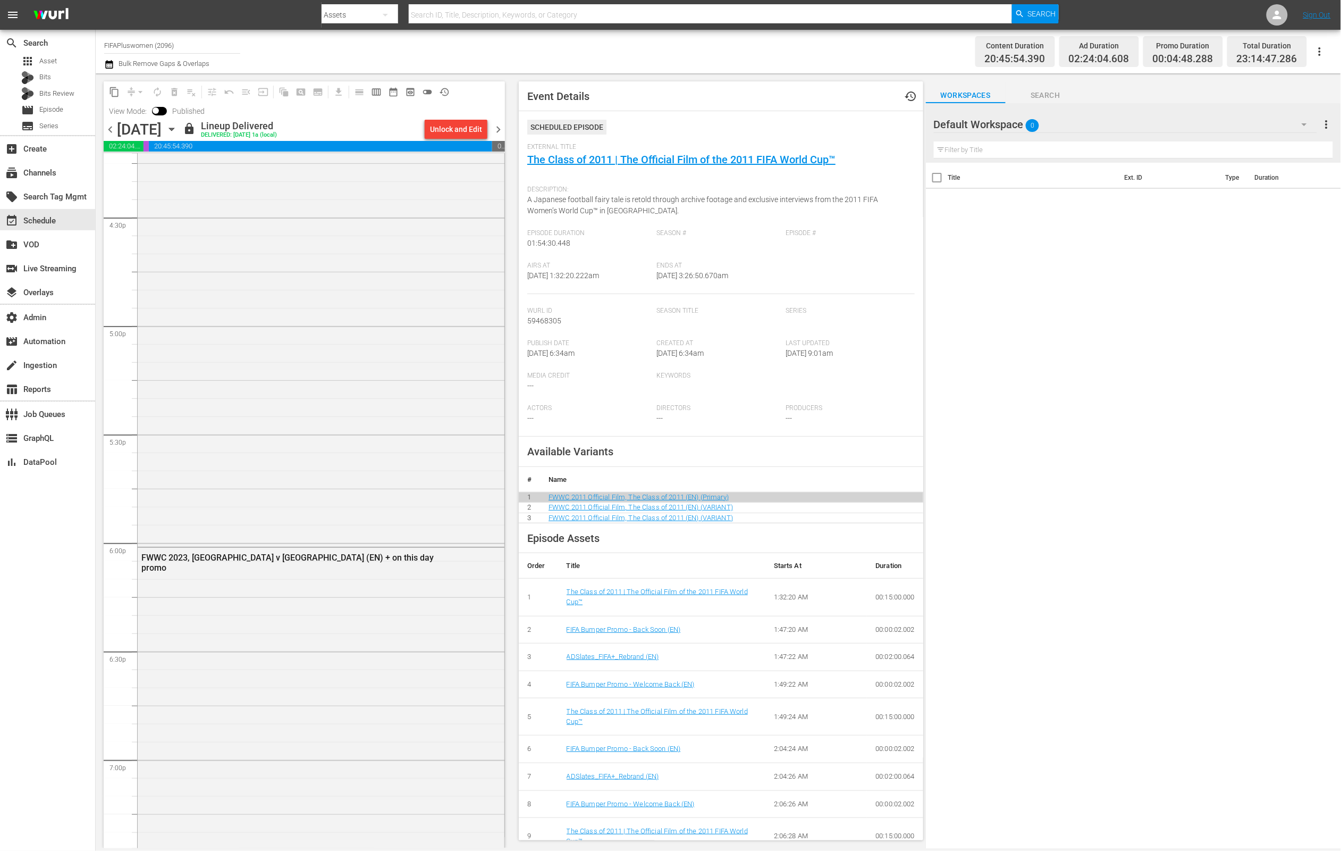
scroll to position [3667, 0]
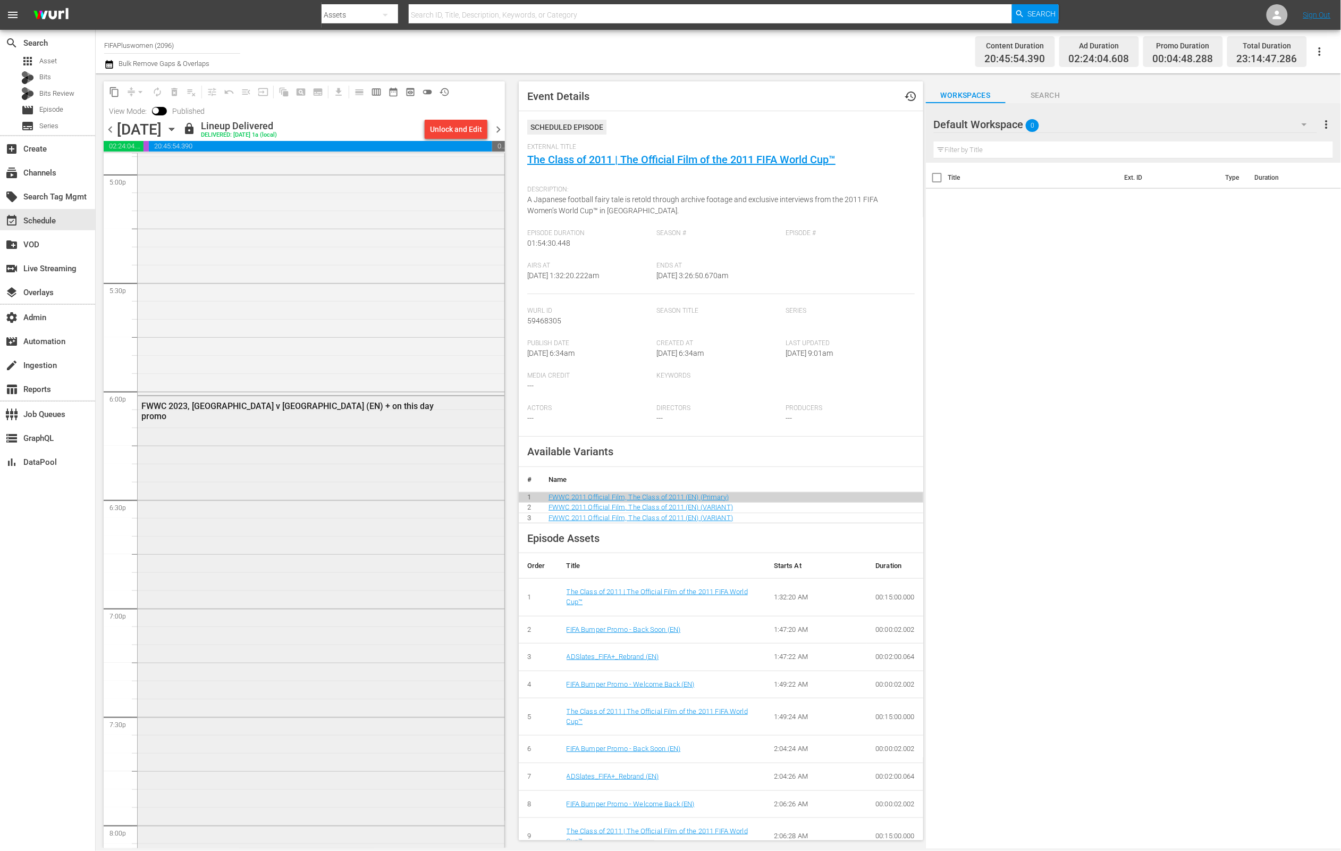
click at [334, 552] on div "FWWC 2023, [GEOGRAPHIC_DATA] v [GEOGRAPHIC_DATA] (EN) + on this day promo" at bounding box center [321, 627] width 367 height 463
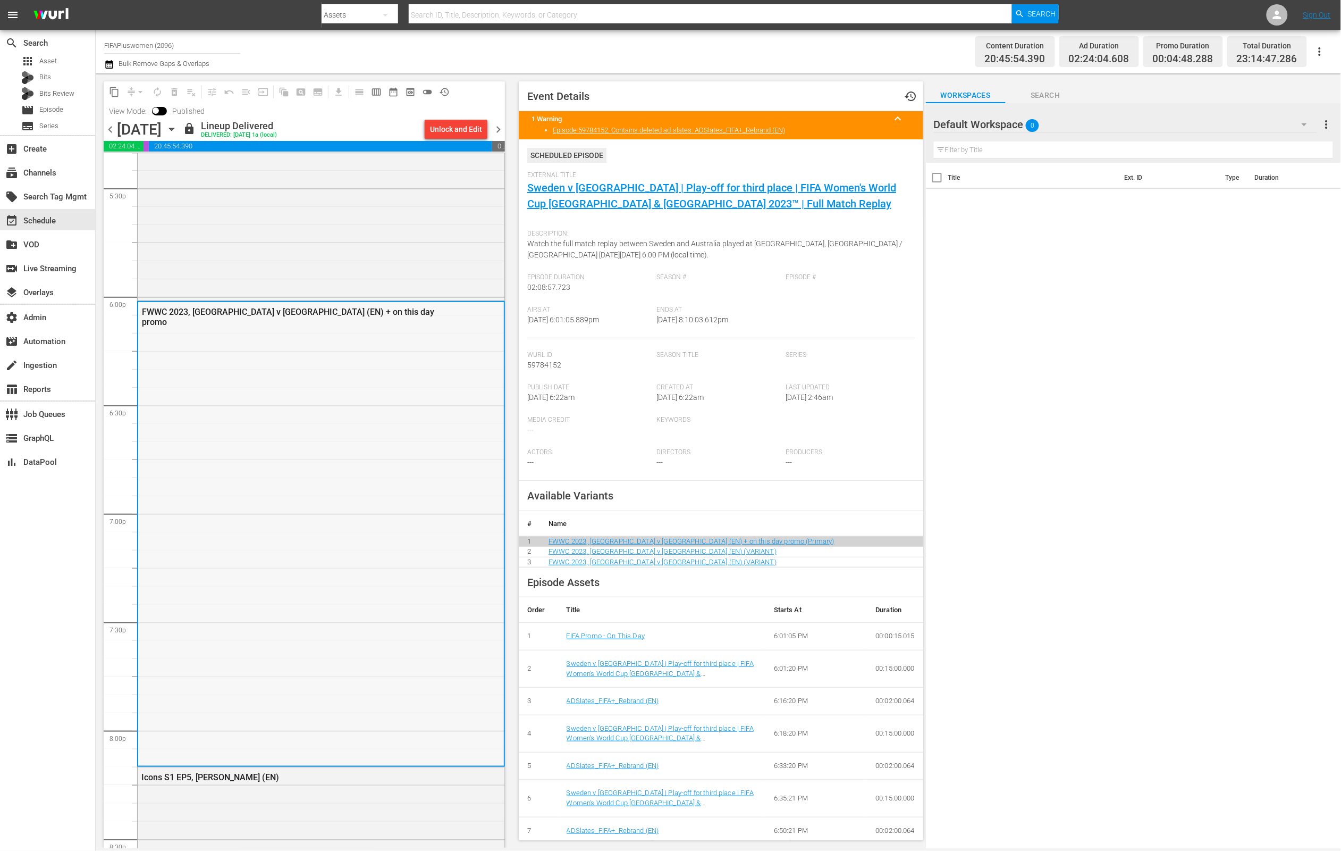
click at [331, 539] on div "FWWC 2023, [GEOGRAPHIC_DATA] v [GEOGRAPHIC_DATA] (EN) + on this day promo" at bounding box center [321, 533] width 366 height 463
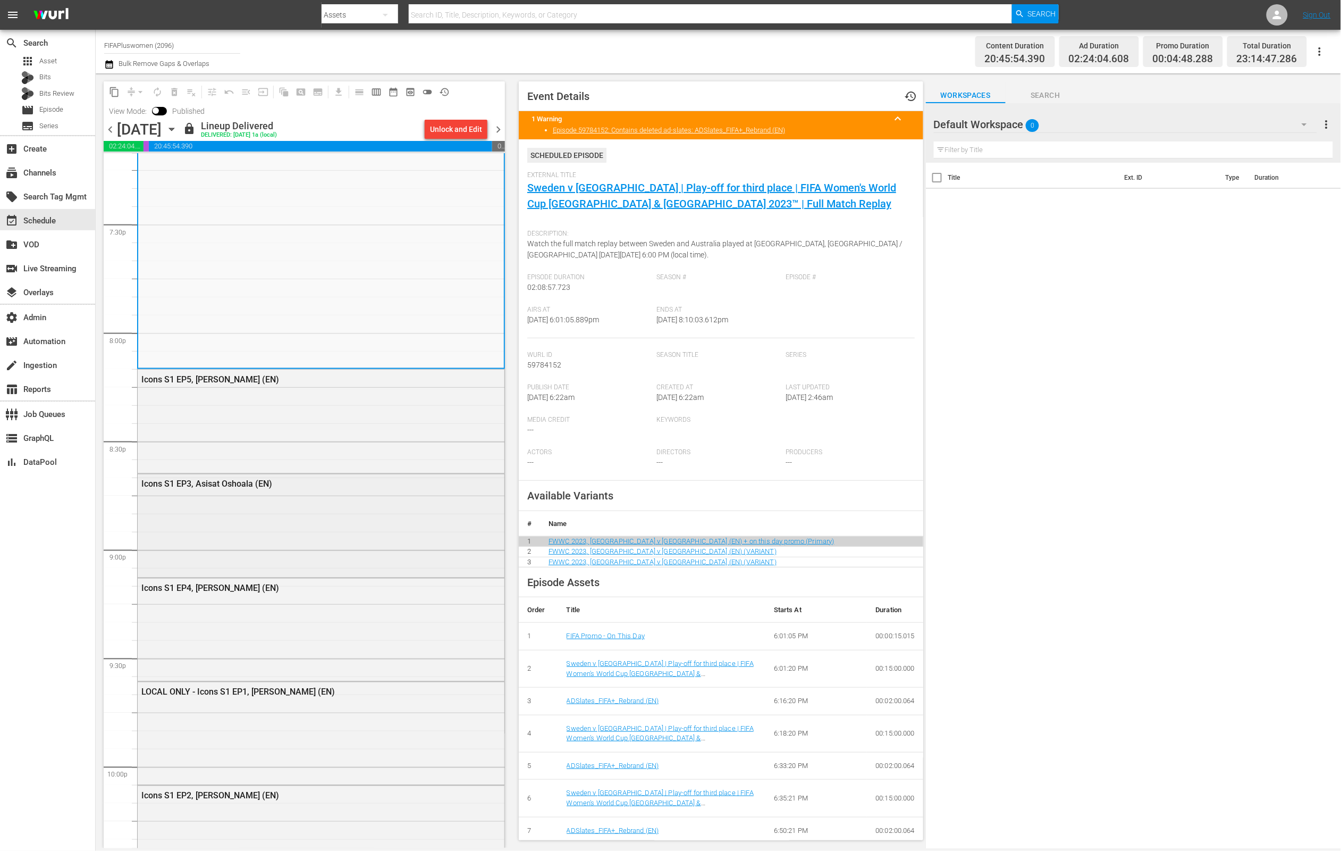
click at [327, 528] on div "Icons S1 EP3, Asisat Oshoala (EN)" at bounding box center [321, 524] width 367 height 101
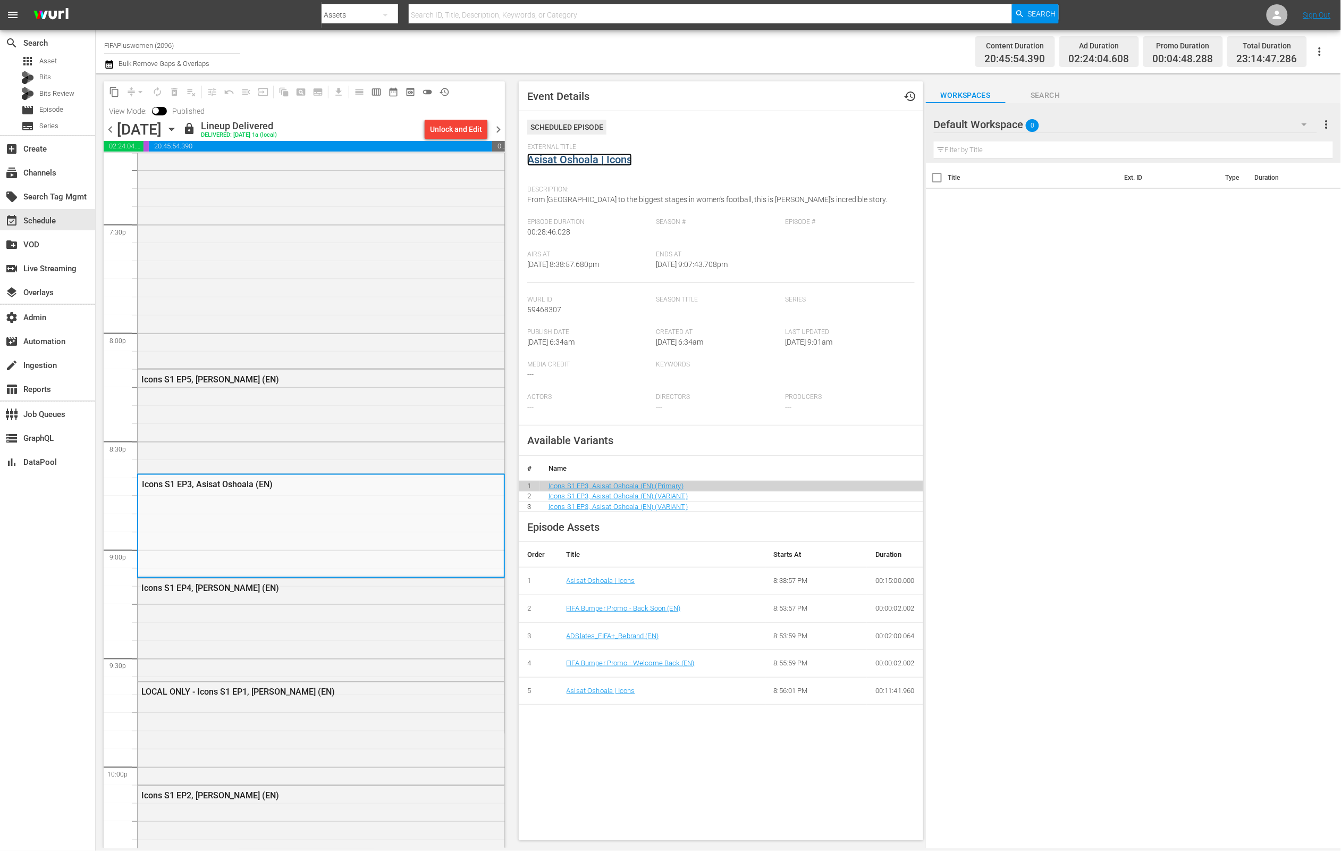
click at [570, 164] on link "Asisat Oshoala | Icons" at bounding box center [579, 159] width 105 height 13
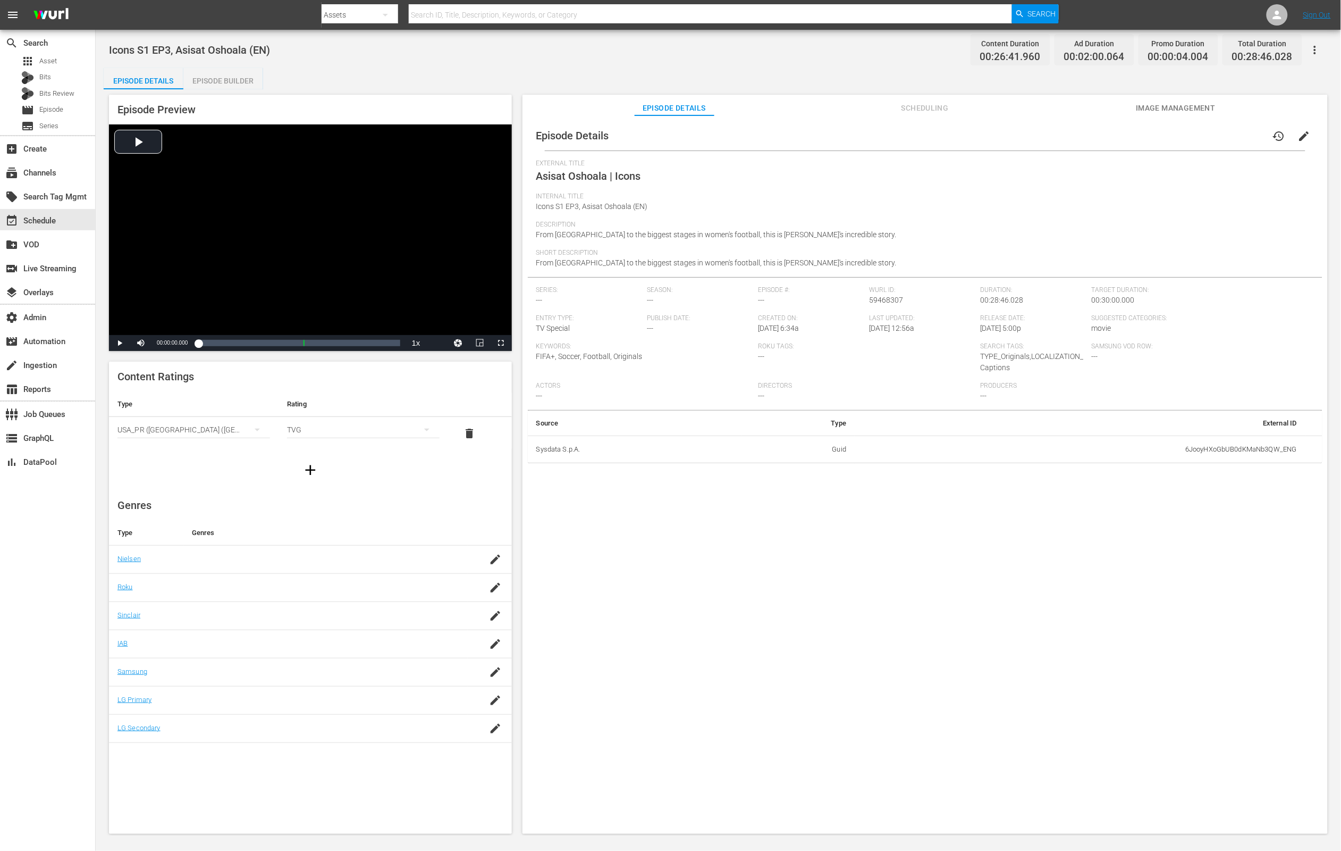
click at [222, 71] on div "Episode Builder" at bounding box center [223, 81] width 80 height 26
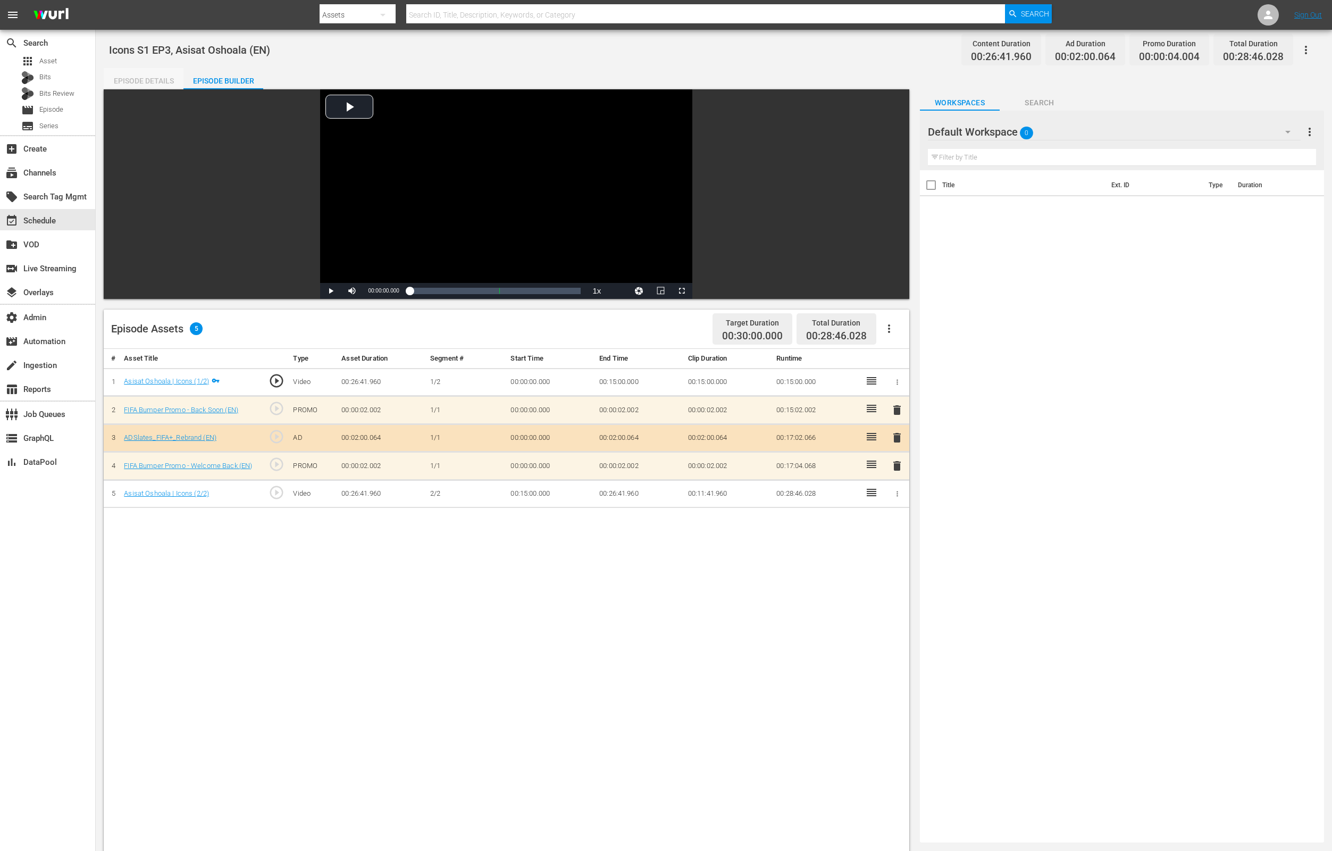
click at [140, 80] on div "Episode Details" at bounding box center [144, 81] width 80 height 26
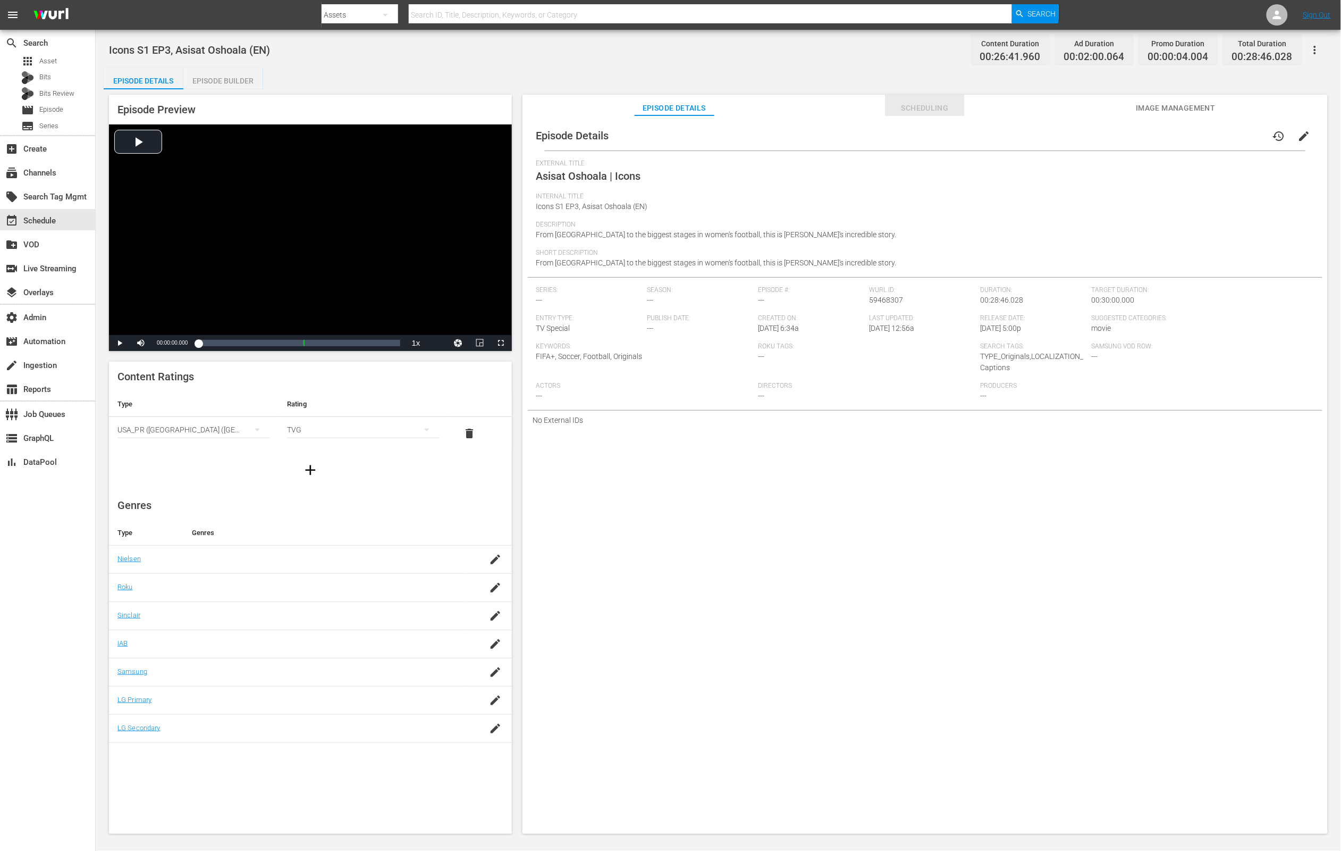
click at [911, 115] on button "Scheduling" at bounding box center [925, 105] width 80 height 21
